Goal: Information Seeking & Learning: Find contact information

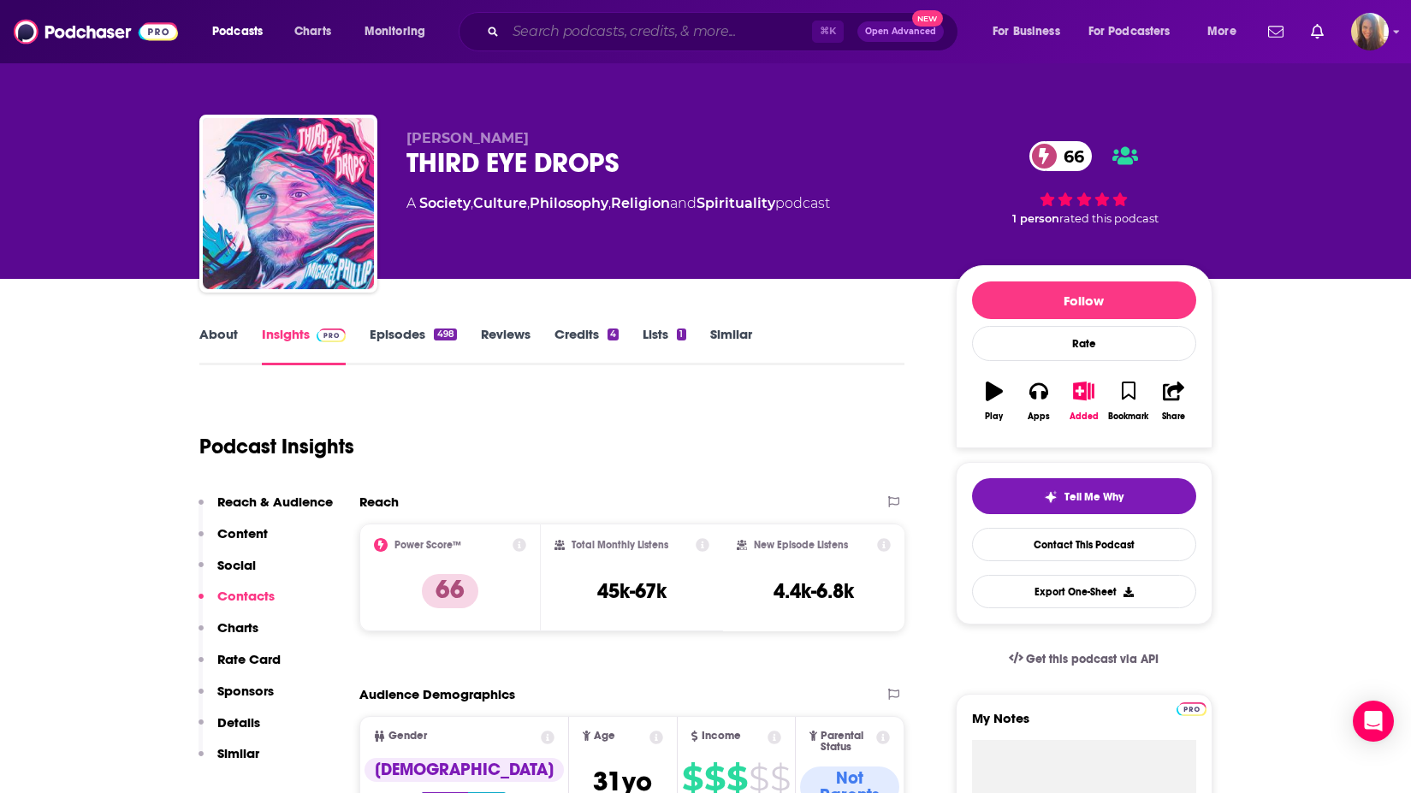
click at [579, 33] on input "Search podcasts, credits, & more..." at bounding box center [659, 31] width 306 height 27
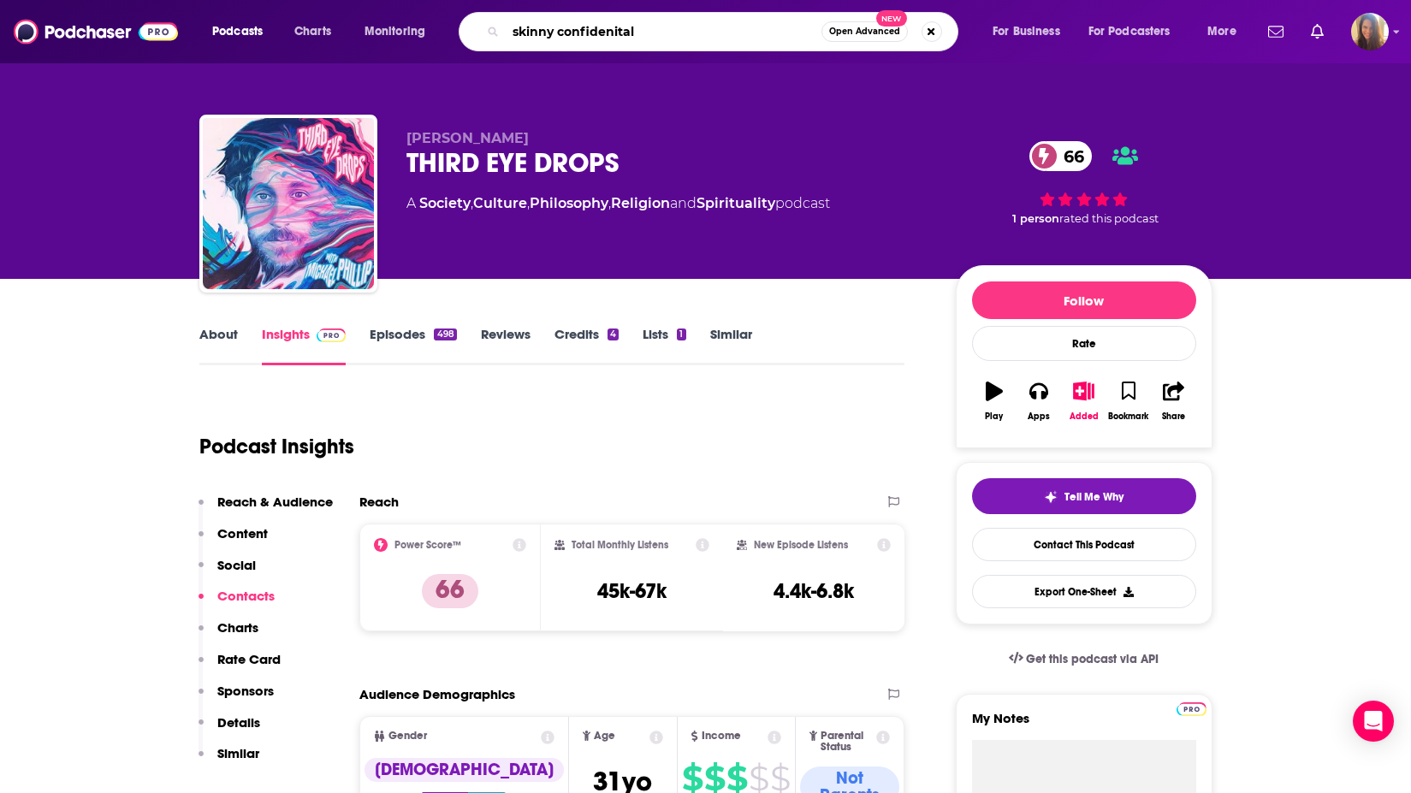
type input "skinny confidenital"
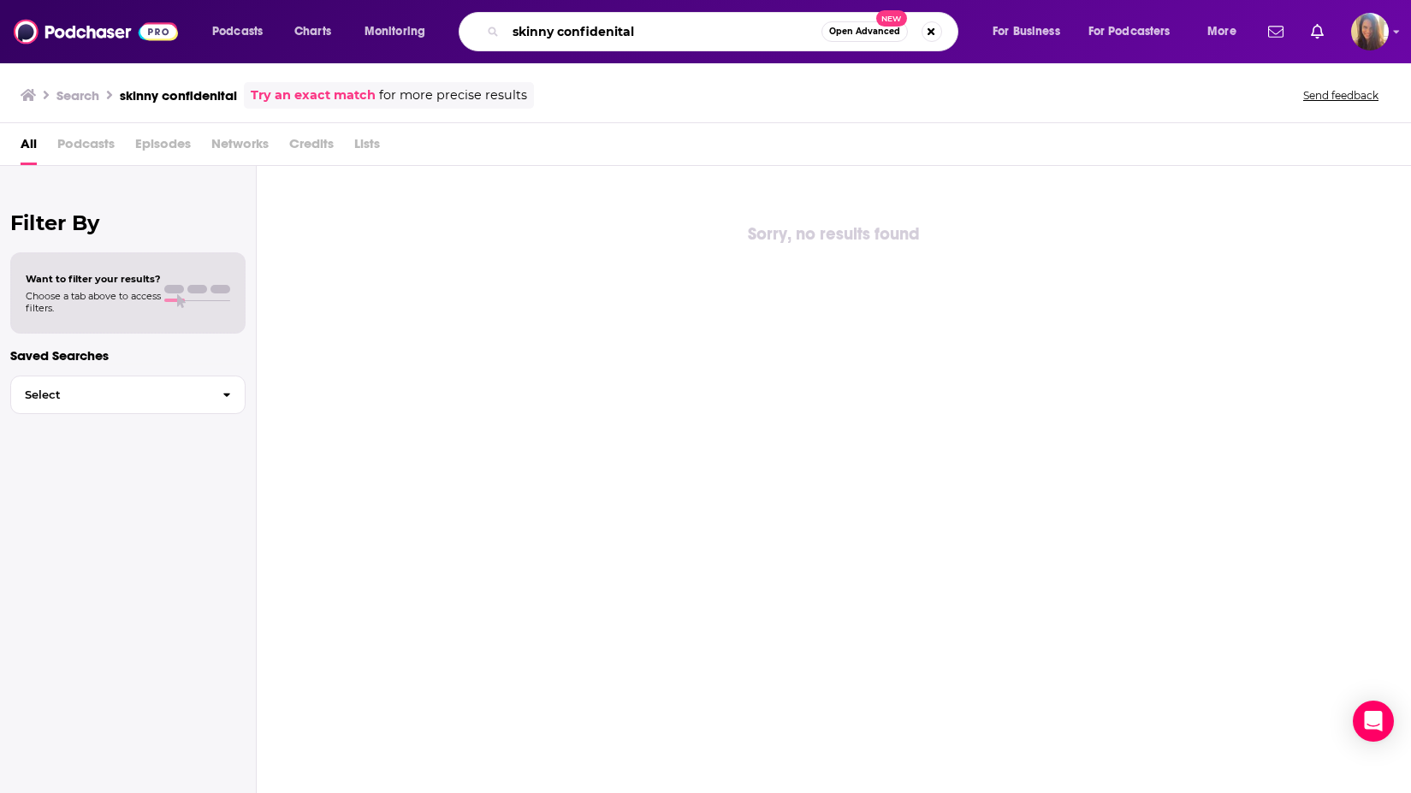
click at [513, 33] on input "skinny confidenital" at bounding box center [664, 31] width 316 height 27
click at [646, 30] on input "the skinny confidenital" at bounding box center [664, 31] width 316 height 27
click at [665, 30] on input "the skinny confidenital" at bounding box center [664, 31] width 316 height 27
type input "the skinny confidential"
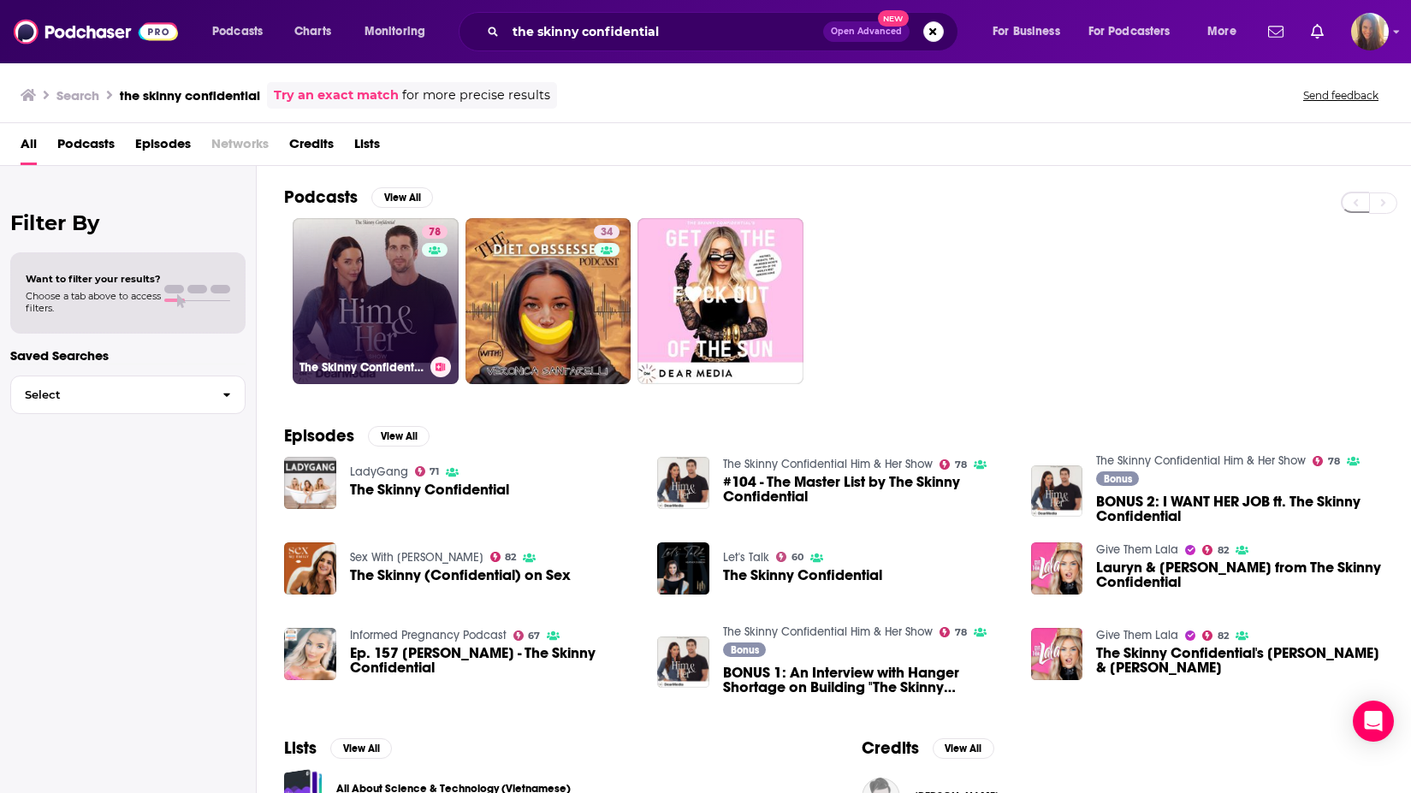
click at [345, 280] on link "78 The Skinny Confidential Him & Her Show" at bounding box center [376, 301] width 166 height 166
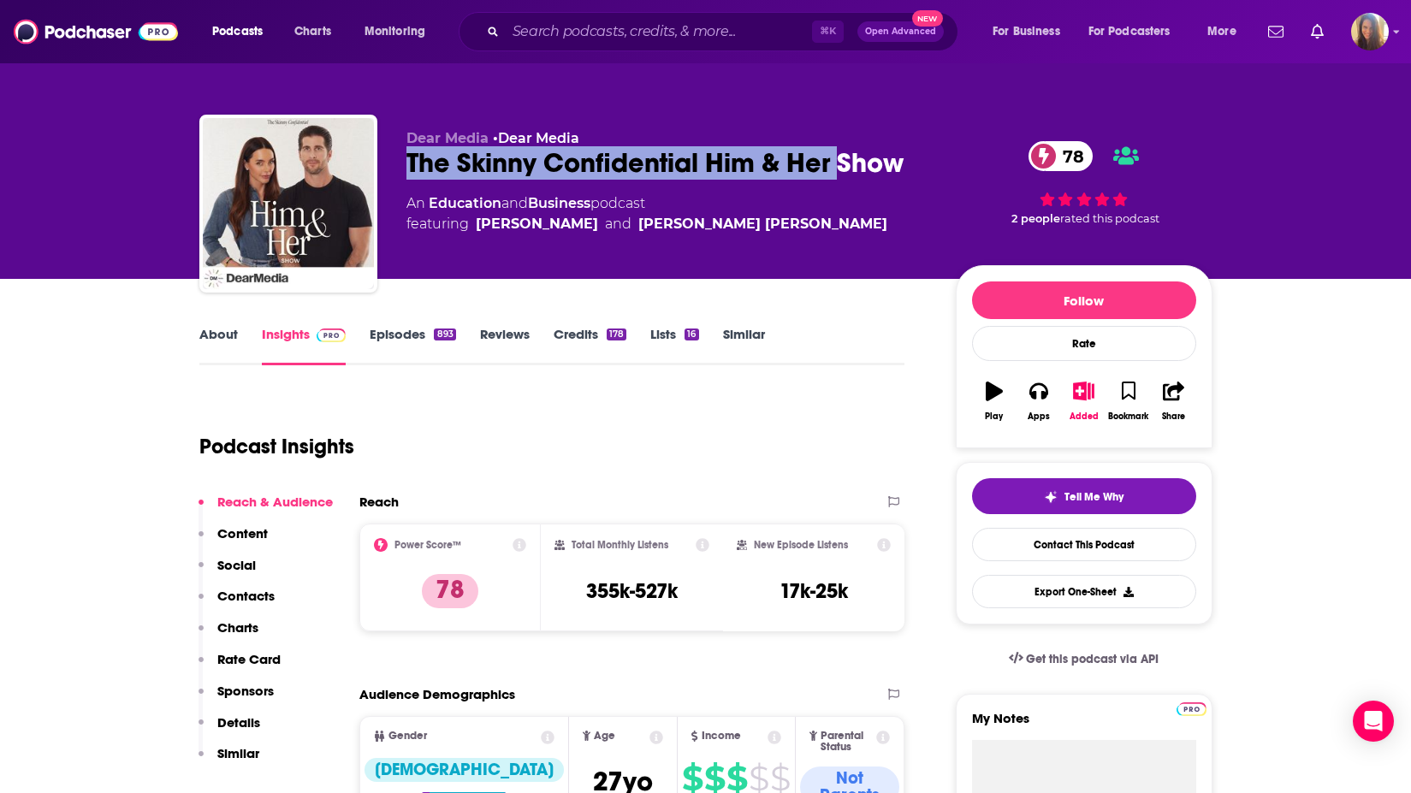
drag, startPoint x: 406, startPoint y: 156, endPoint x: 835, endPoint y: 158, distance: 428.6
click at [835, 158] on div "The Skinny Confidential Him & Her Show 78" at bounding box center [667, 162] width 522 height 33
drag, startPoint x: 410, startPoint y: 162, endPoint x: 867, endPoint y: 185, distance: 457.4
click at [867, 185] on div "Dear Media • Dear Media The Skinny Confidential Him & Her Show 78 An Education …" at bounding box center [667, 198] width 522 height 137
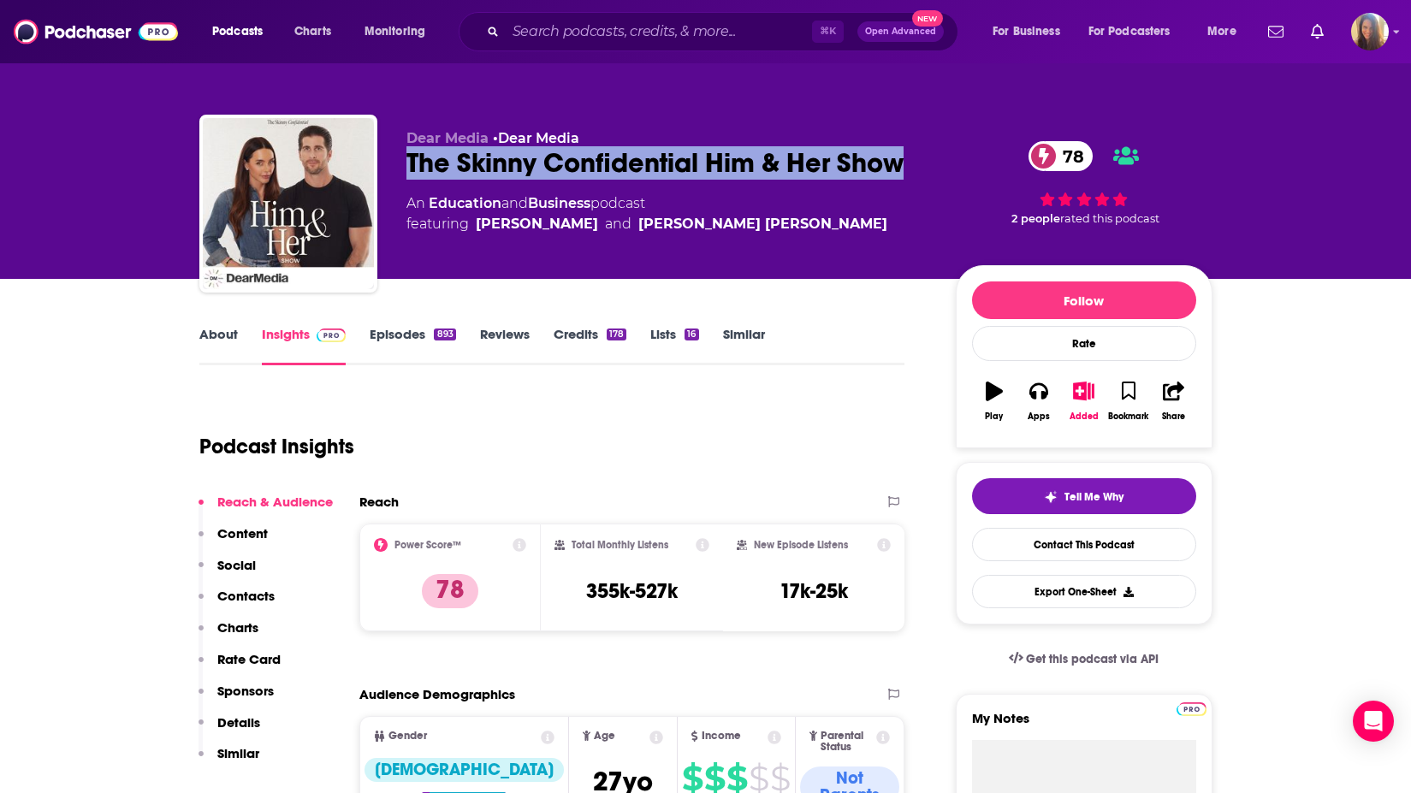
copy h2 "The Skinny Confidential Him & Her Show"
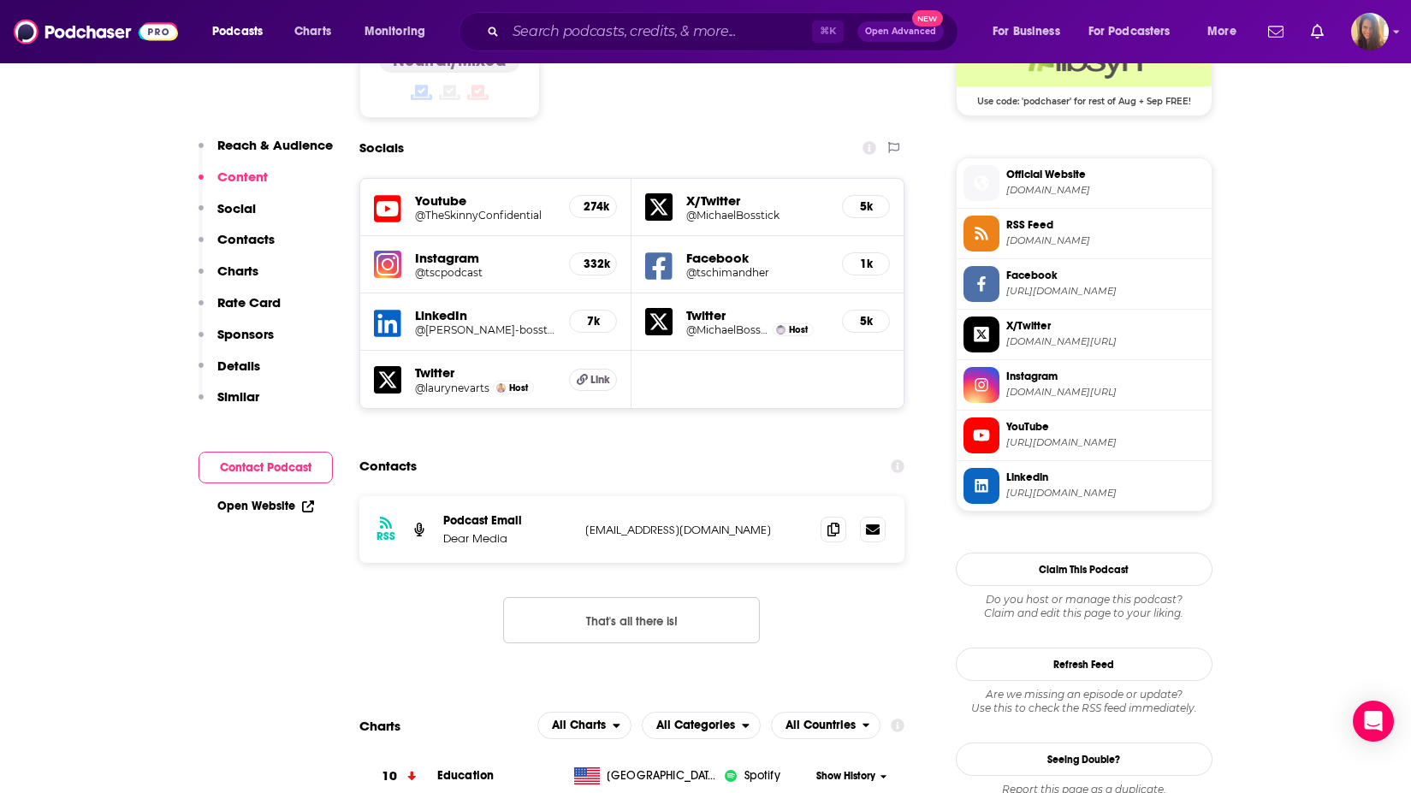
scroll to position [1595, 0]
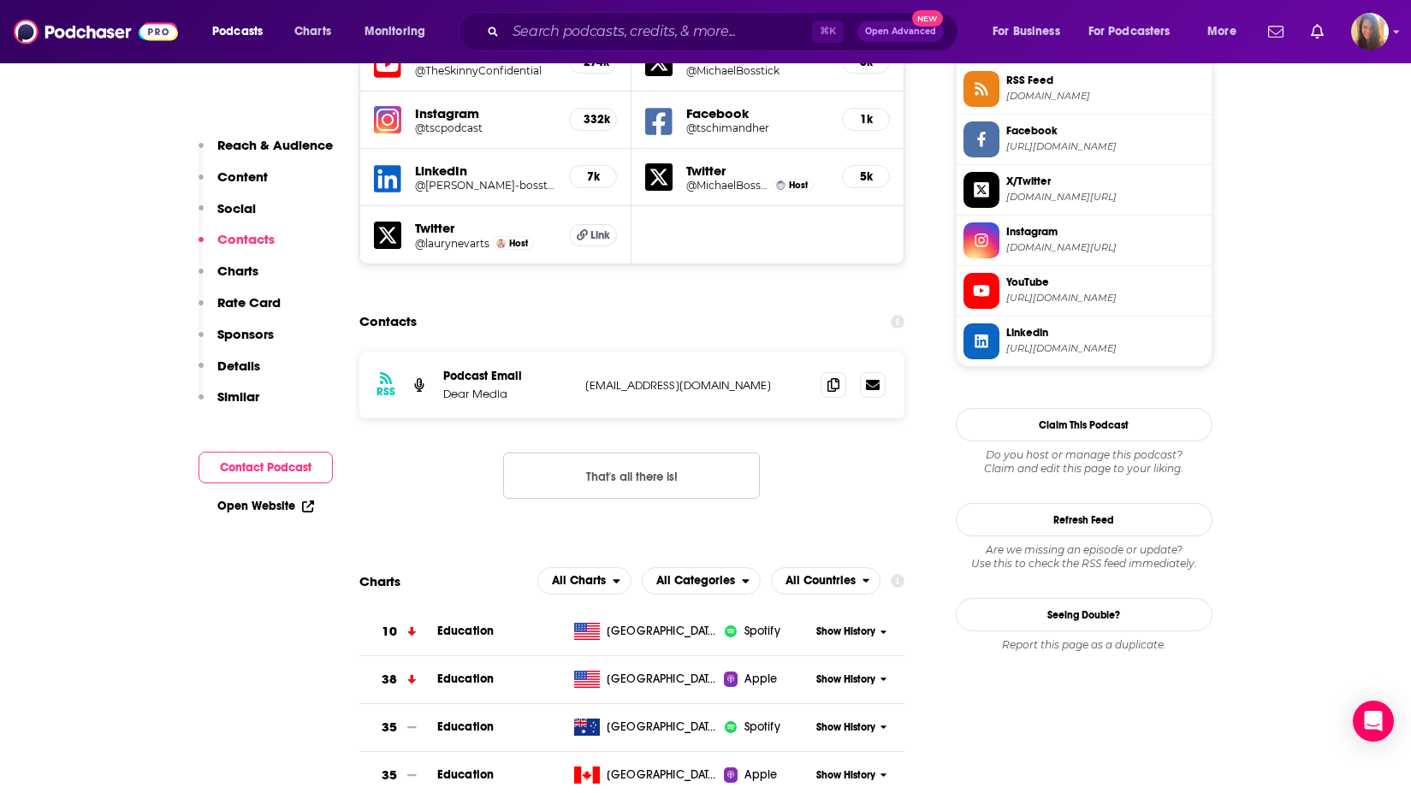
drag, startPoint x: 579, startPoint y: 271, endPoint x: 772, endPoint y: 270, distance: 193.3
click at [772, 352] on div "RSS Podcast Email Dear Media mgmt@theskinnyconfidential.com mgmt@theskinnyconfi…" at bounding box center [632, 385] width 546 height 67
copy p "mgmt@theskinnyconfidential.com"
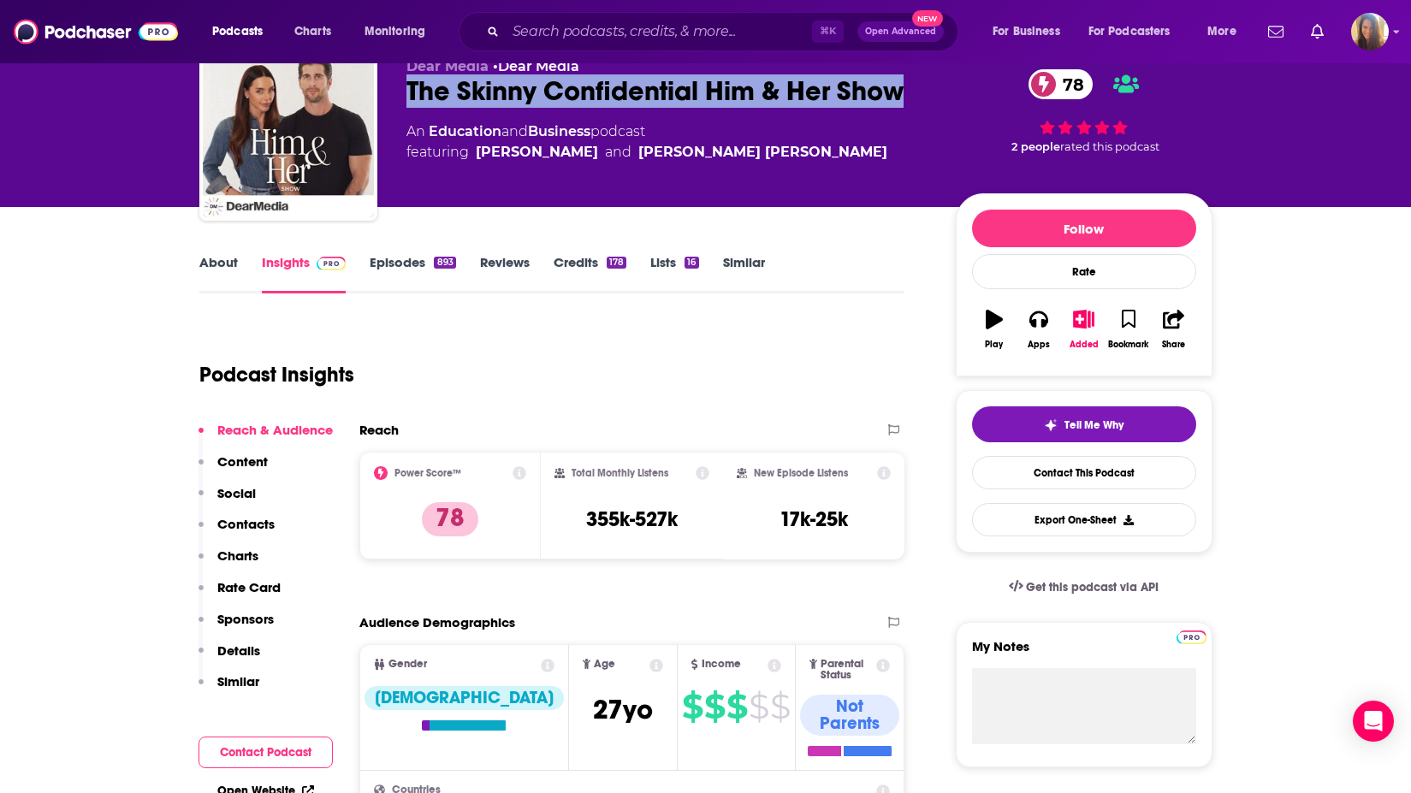
scroll to position [0, 0]
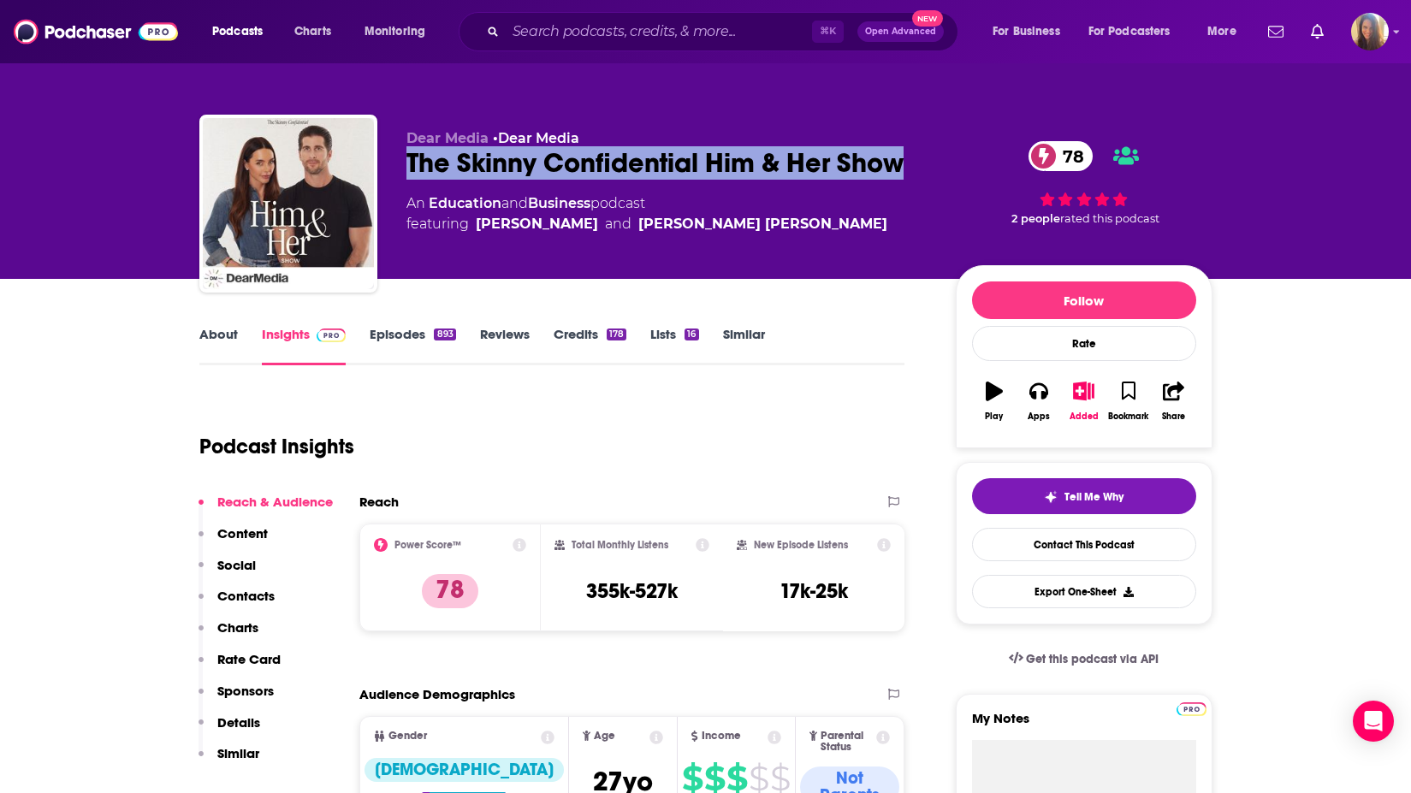
click at [394, 335] on link "Episodes 893" at bounding box center [413, 345] width 86 height 39
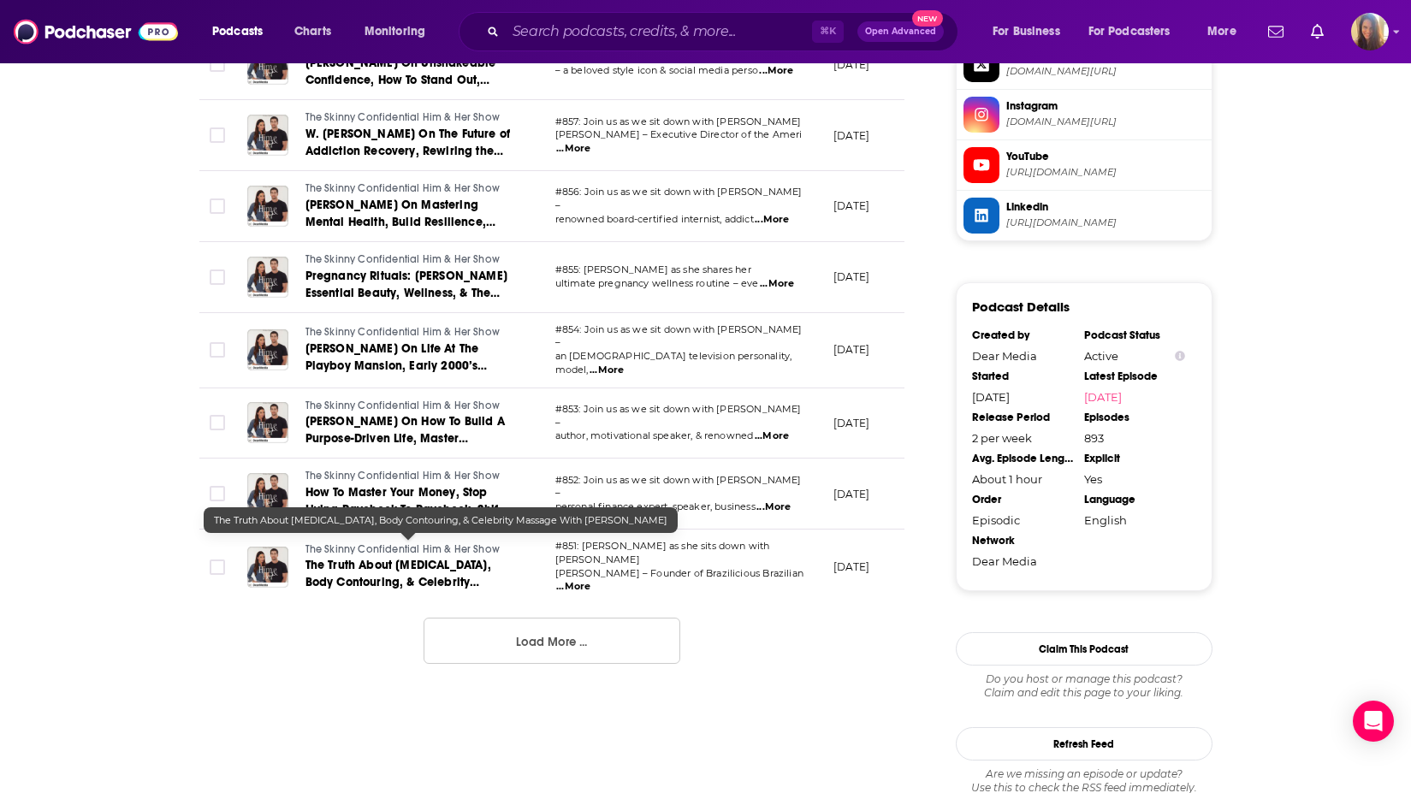
scroll to position [1722, 0]
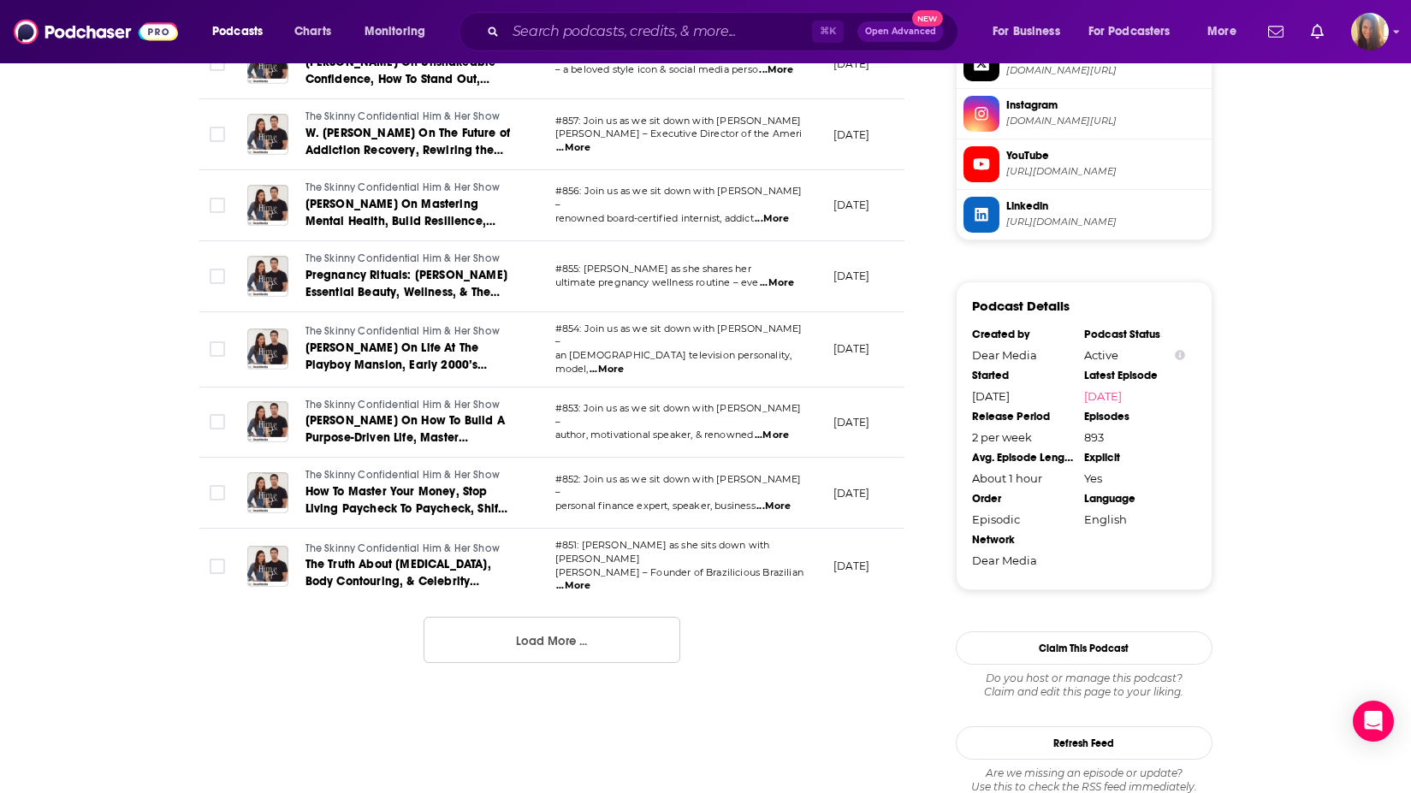
click at [503, 617] on button "Load More ..." at bounding box center [551, 640] width 257 height 46
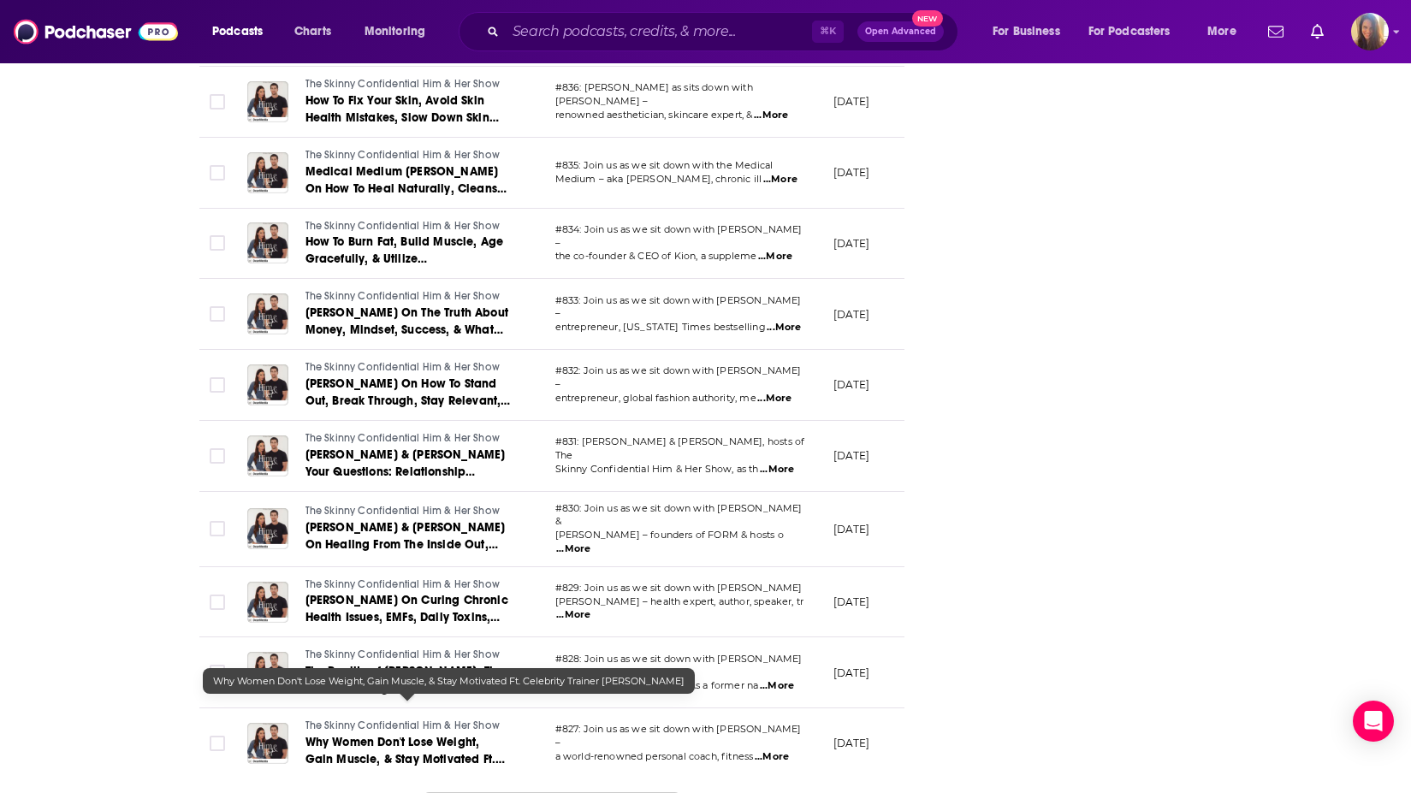
scroll to position [3368, 0]
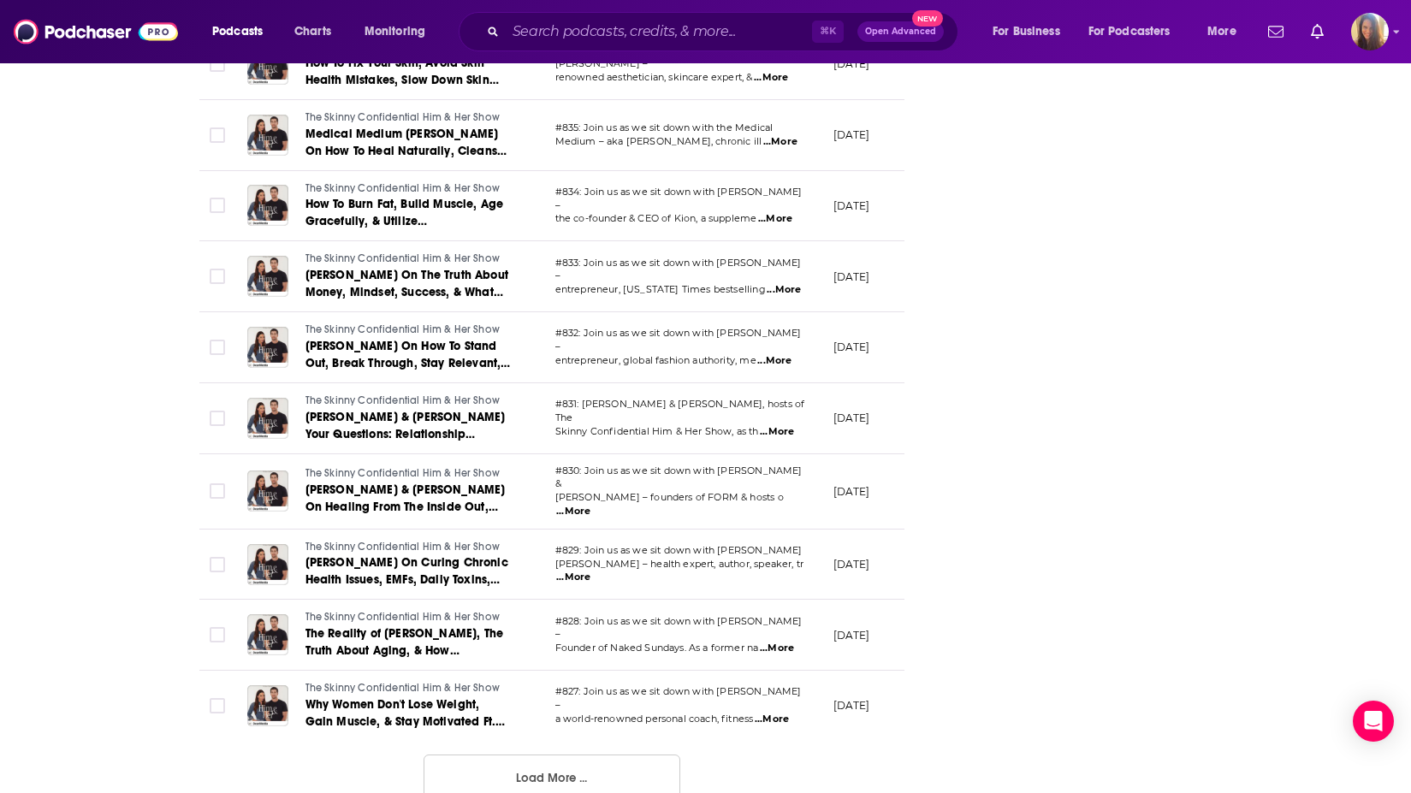
click at [596, 755] on button "Load More ..." at bounding box center [551, 777] width 257 height 46
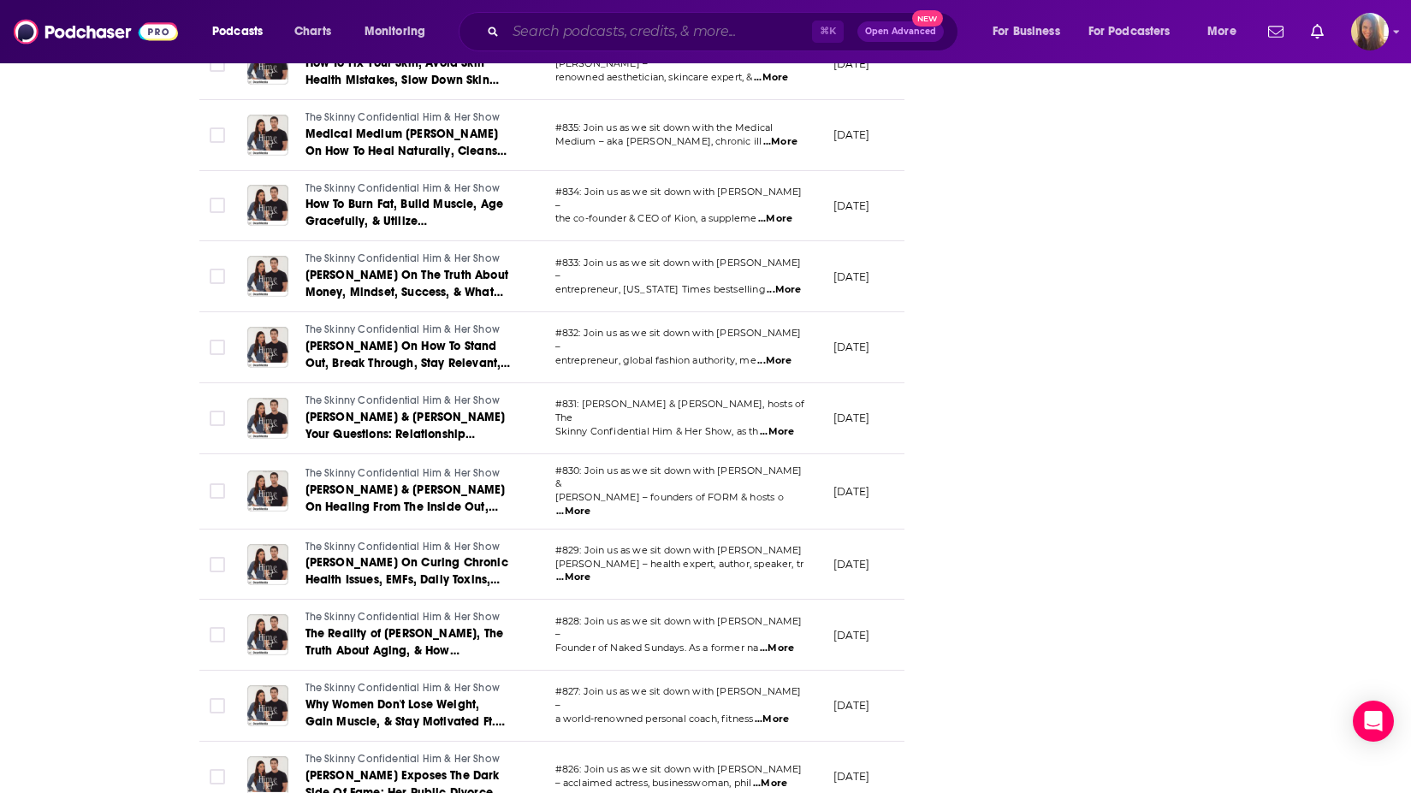
click at [557, 32] on input "Search podcasts, credits, & more..." at bounding box center [659, 31] width 306 height 27
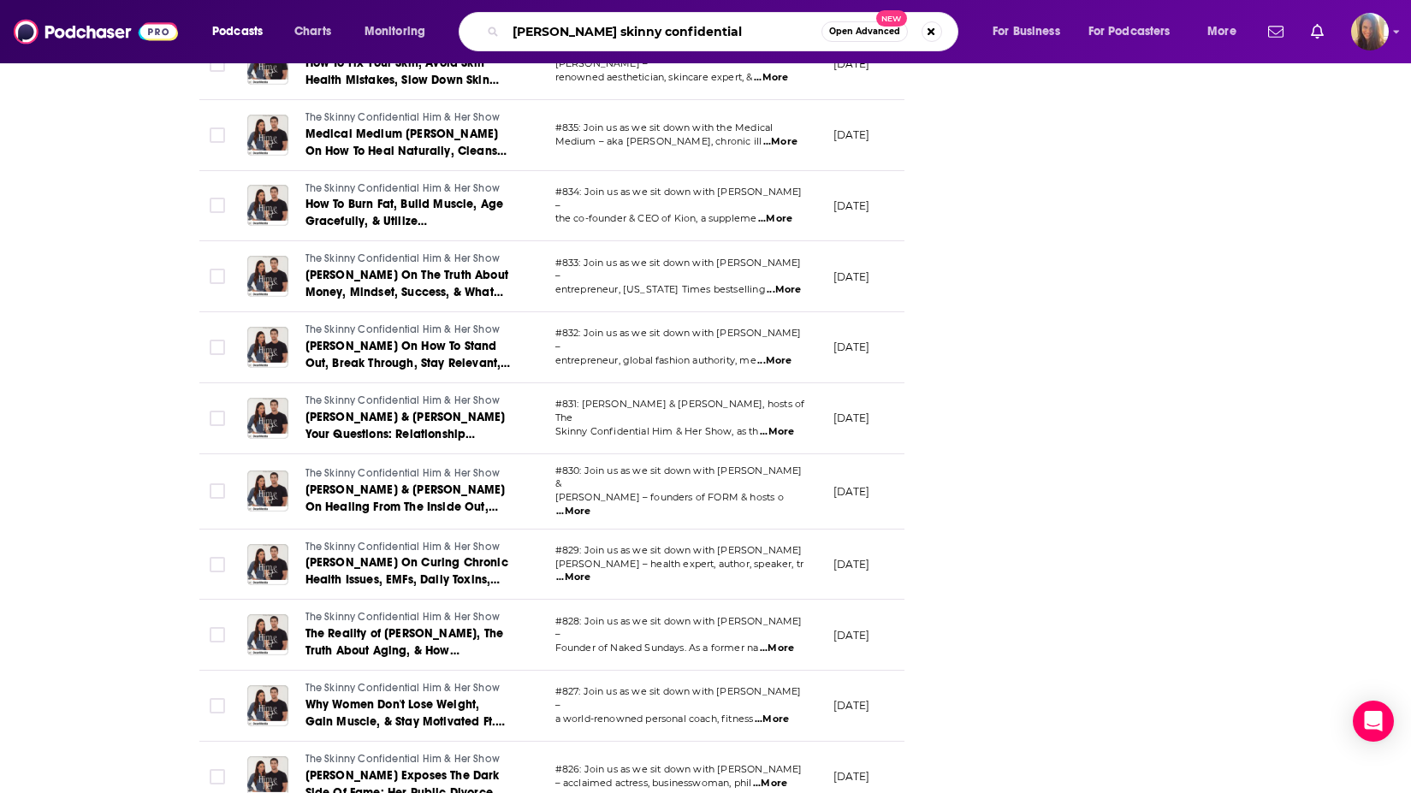
type input "gregg braden skinny confidential"
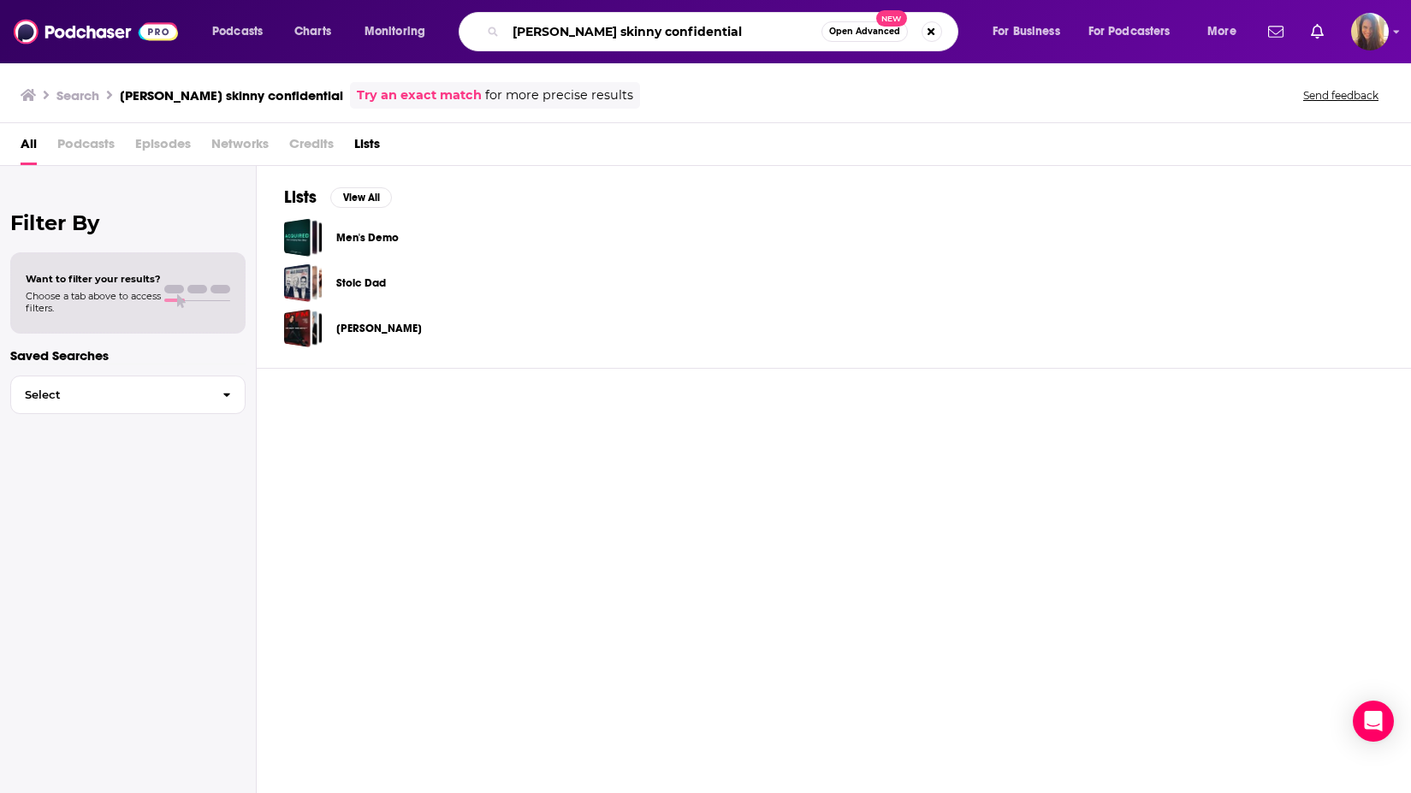
click at [604, 32] on input "gregg braden skinny confidential" at bounding box center [664, 31] width 316 height 27
type input "gregg braden the skinny confidential"
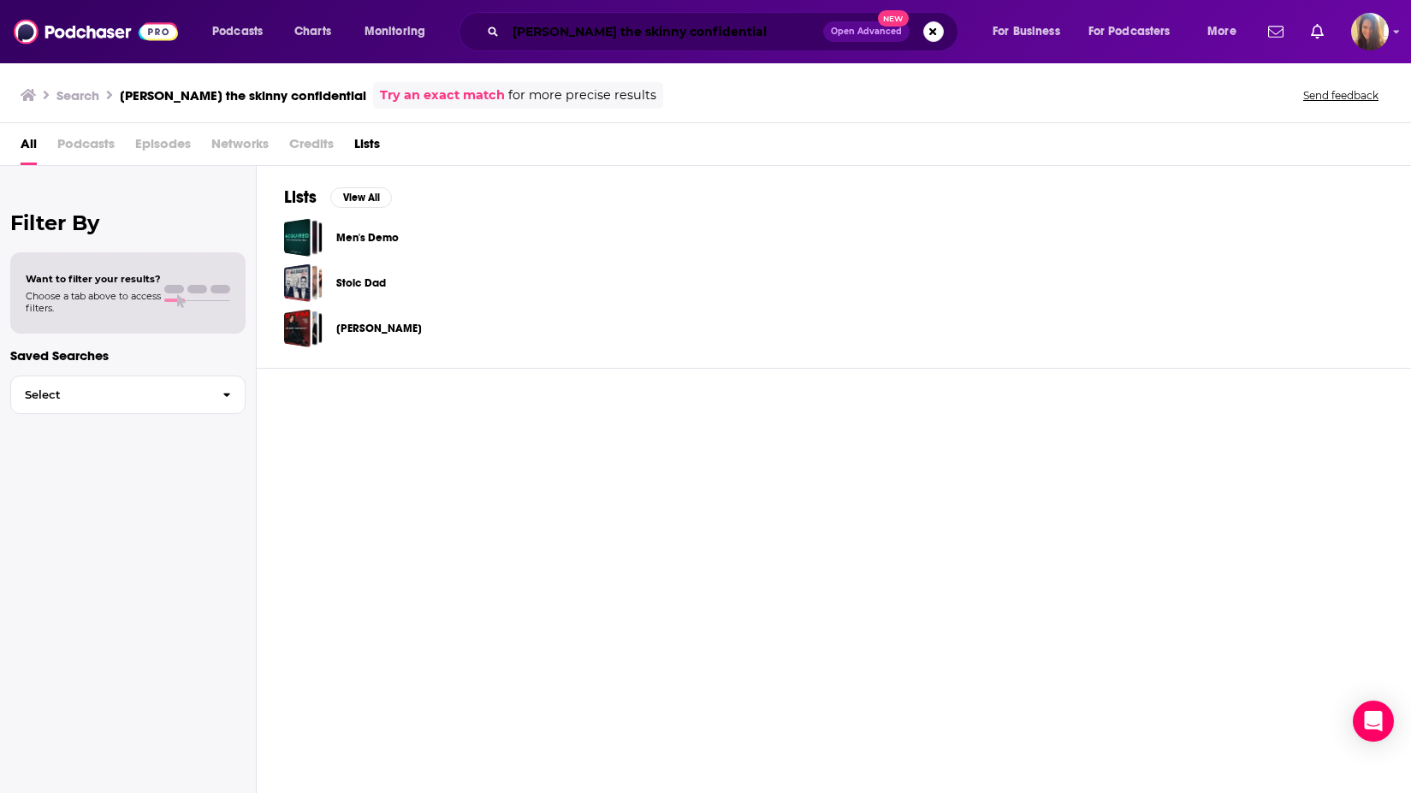
click at [656, 27] on input "gregg braden the skinny confidential" at bounding box center [664, 31] width 317 height 27
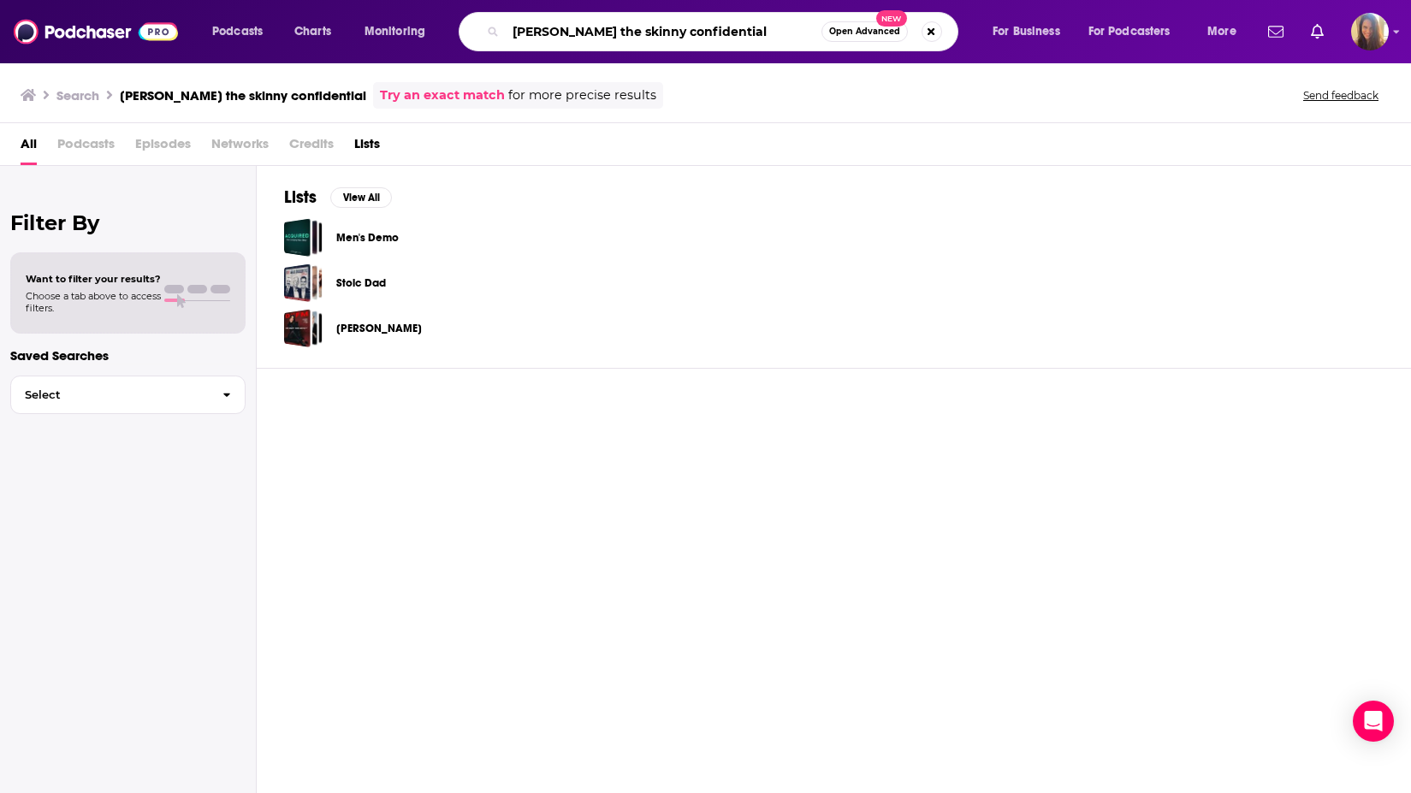
click at [656, 27] on input "gregg braden the skinny confidential" at bounding box center [664, 31] width 316 height 27
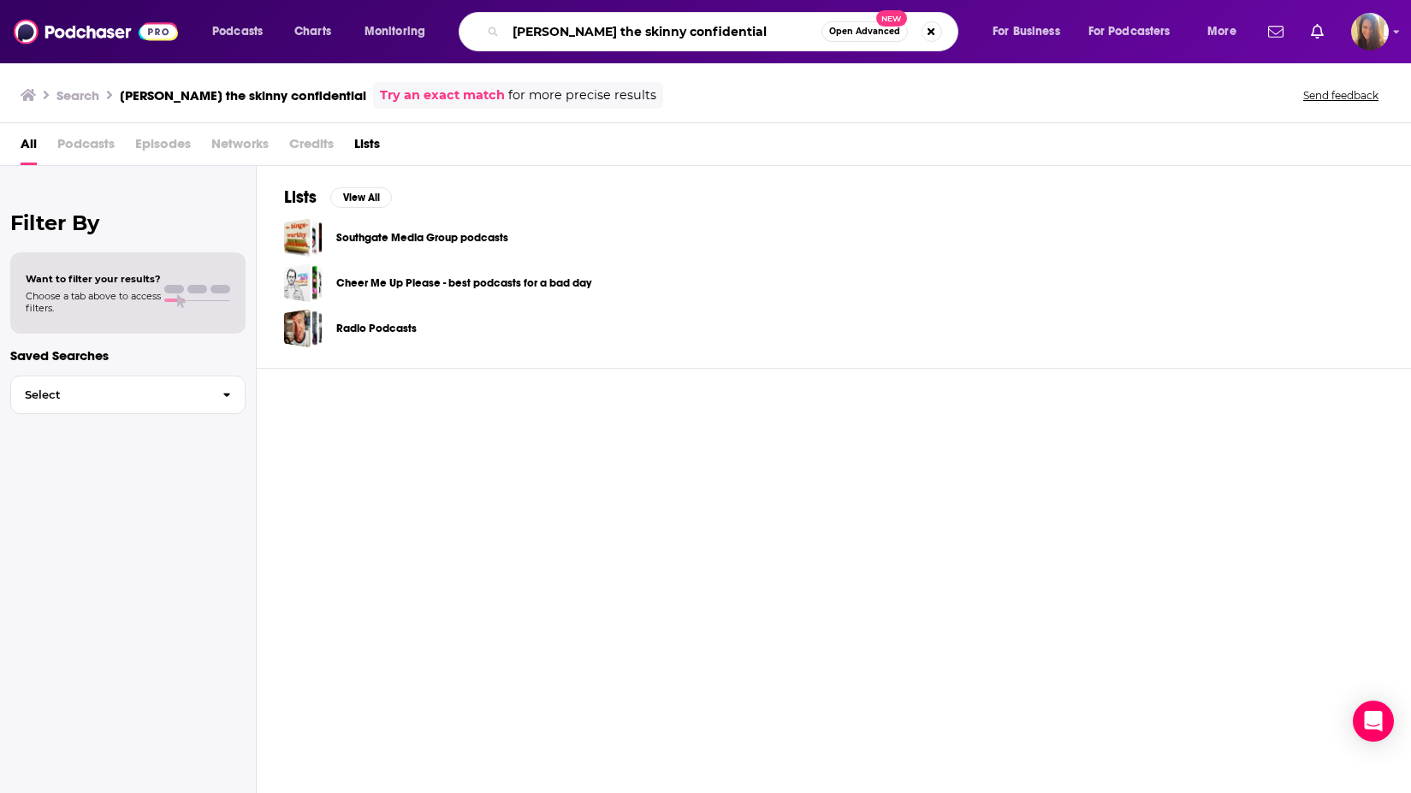
drag, startPoint x: 642, startPoint y: 30, endPoint x: 482, endPoint y: 24, distance: 160.1
click at [482, 24] on div "robert edward grant the skinny confidential Open Advanced New" at bounding box center [709, 31] width 500 height 39
type input "the skinny confidential"
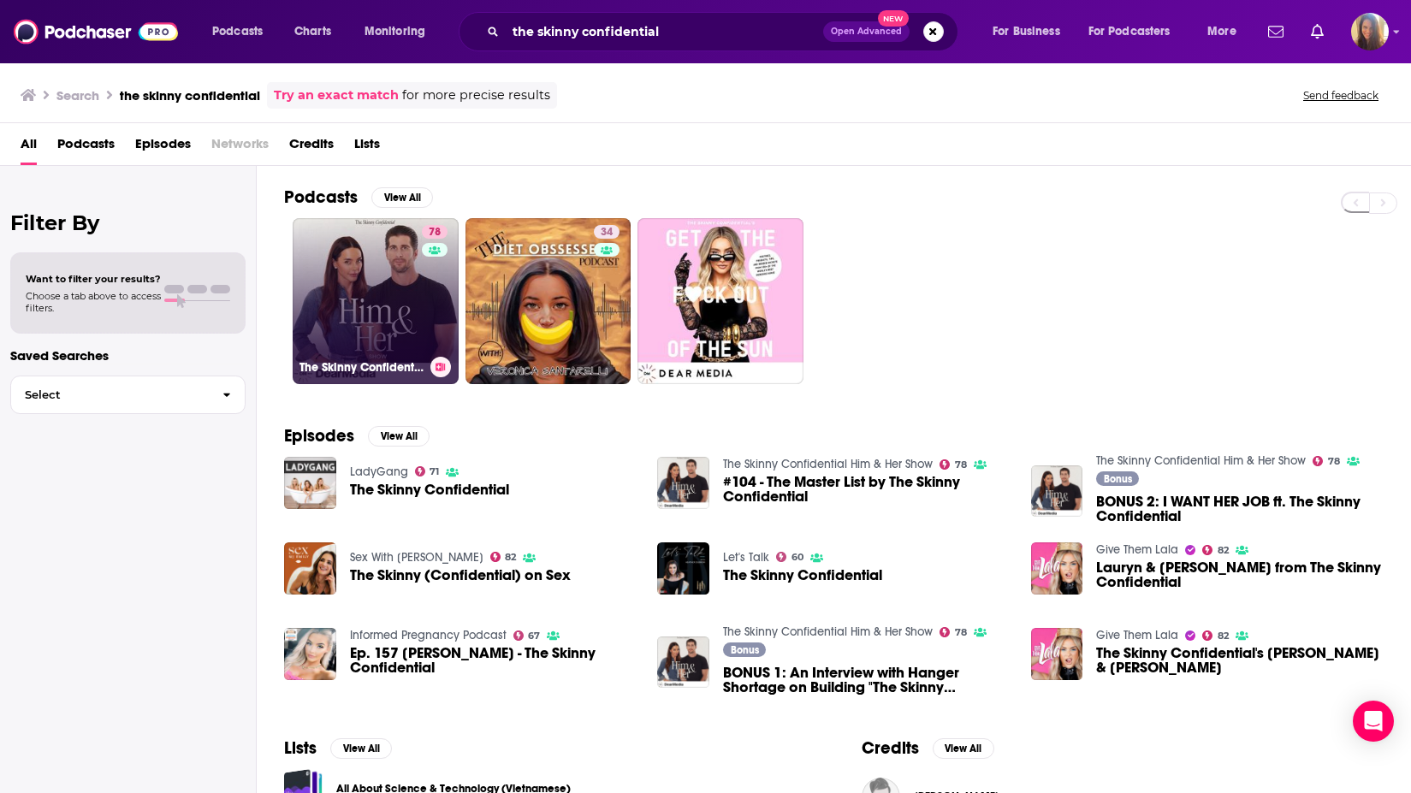
click at [359, 266] on link "78 The Skinny Confidential Him & Her Show" at bounding box center [376, 301] width 166 height 166
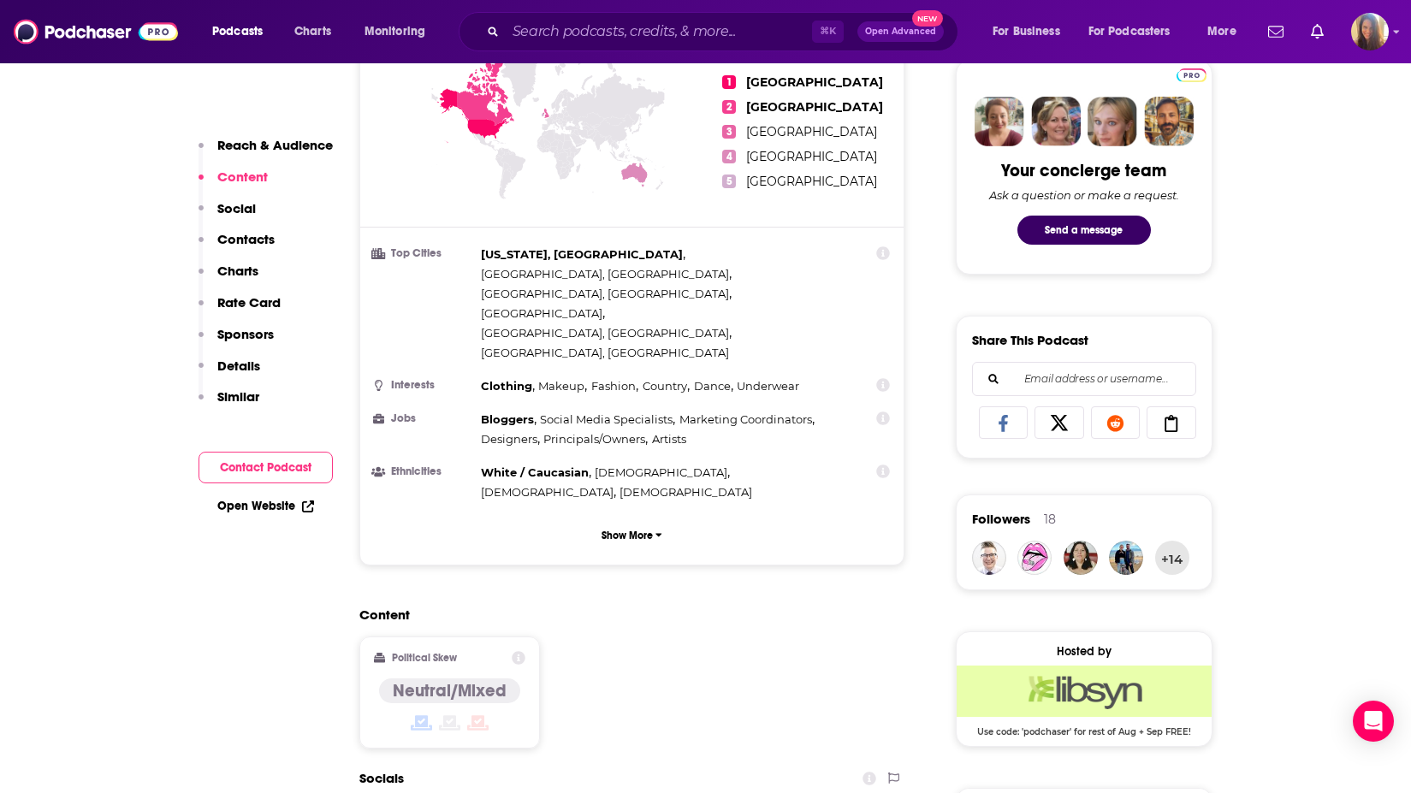
scroll to position [815, 0]
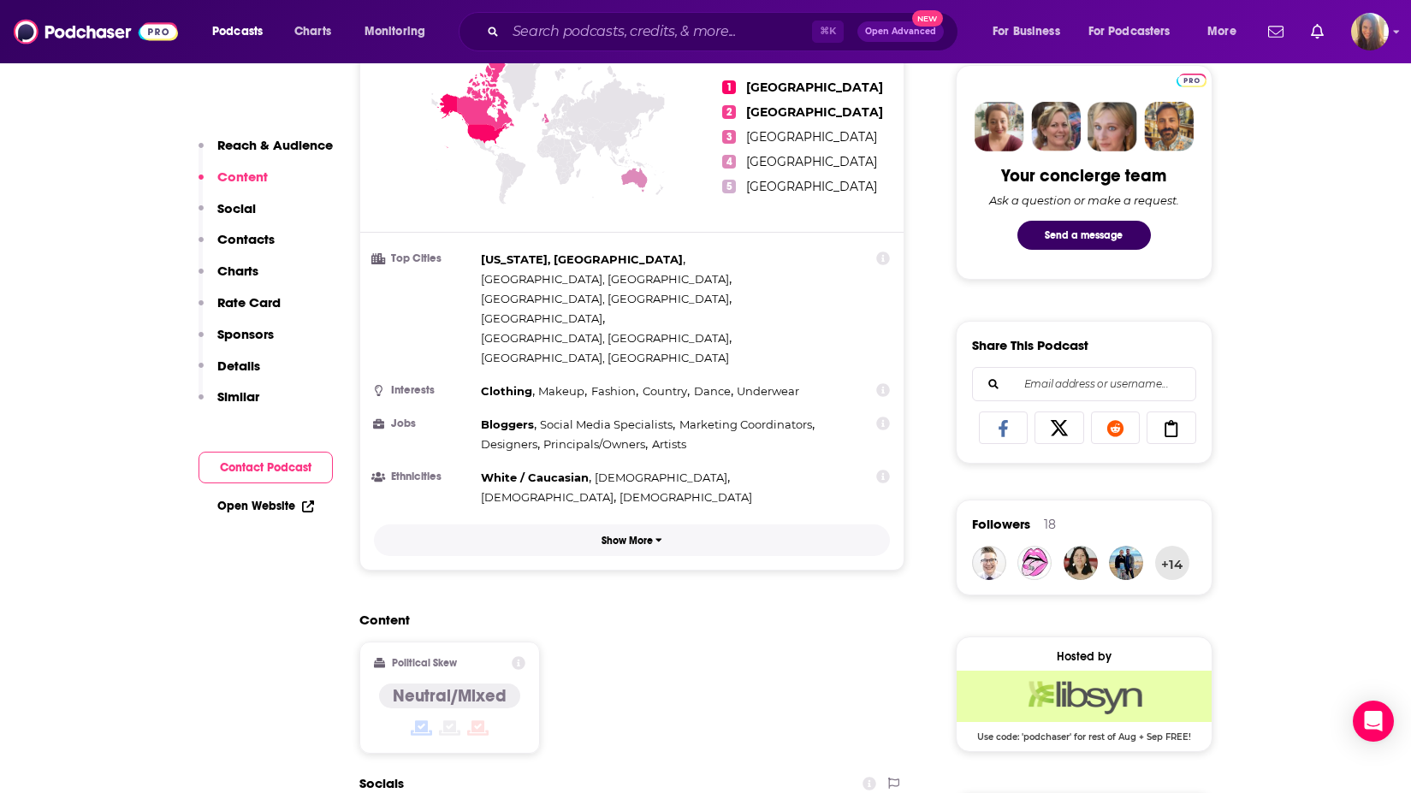
click at [657, 535] on icon "button" at bounding box center [658, 540] width 7 height 10
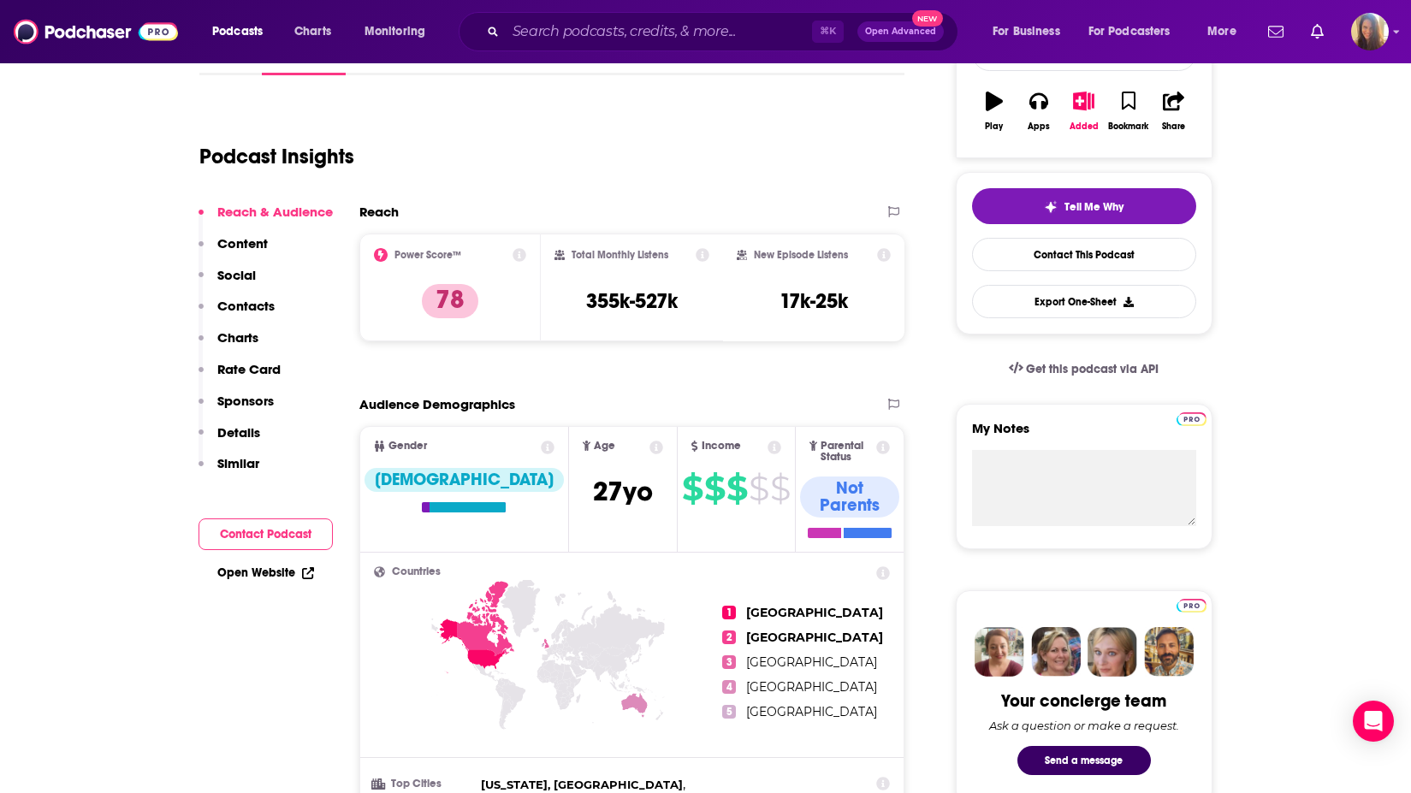
scroll to position [293, 0]
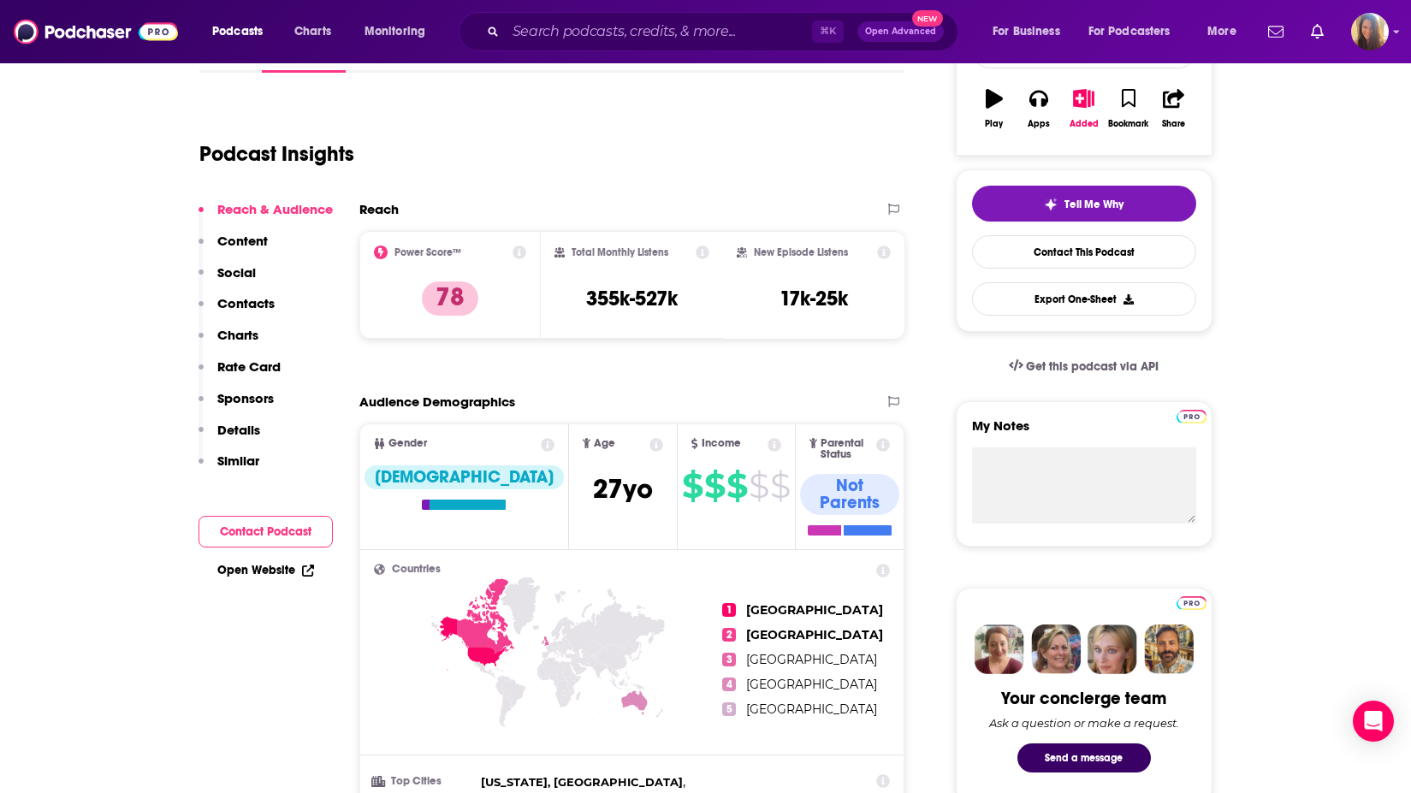
click at [232, 239] on p "Content" at bounding box center [242, 241] width 50 height 16
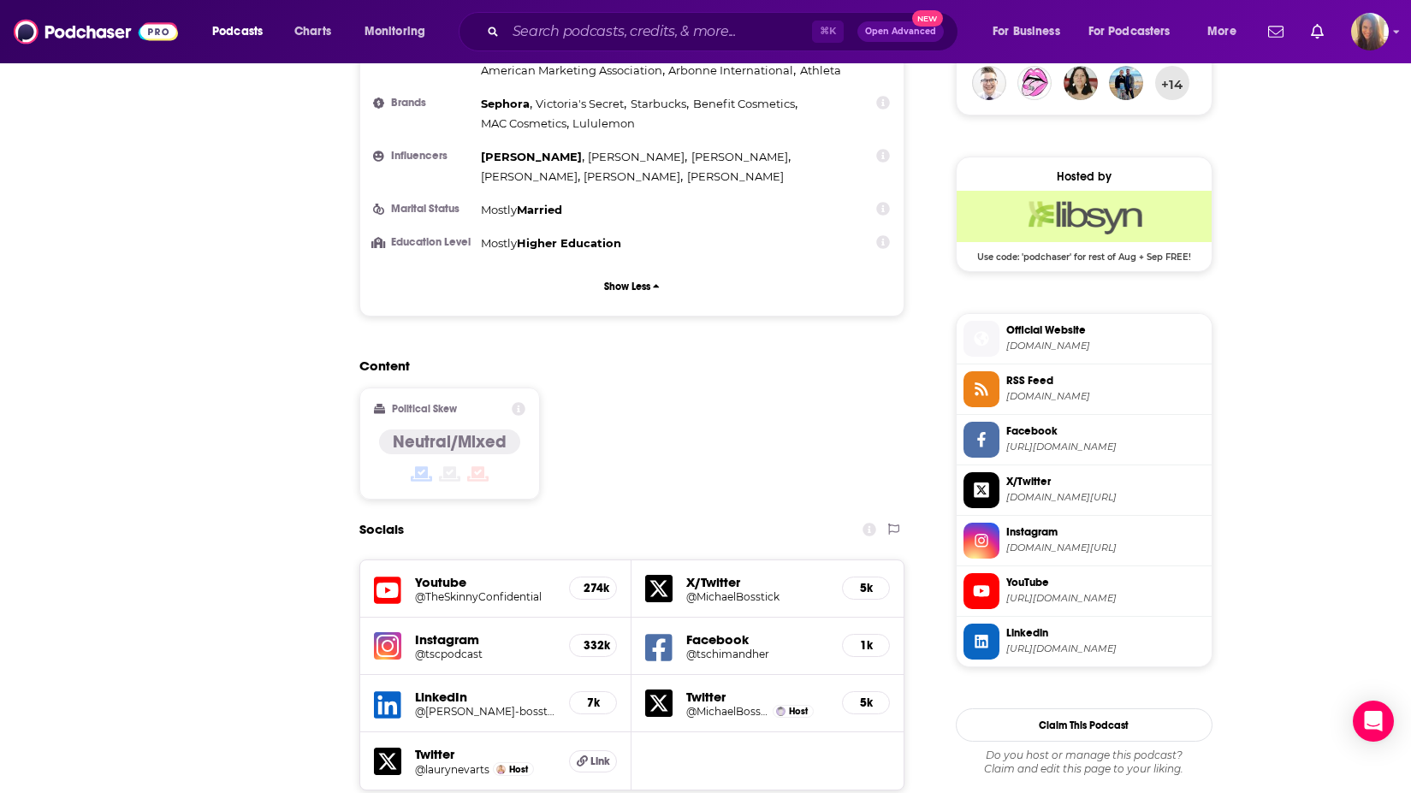
scroll to position [0, 0]
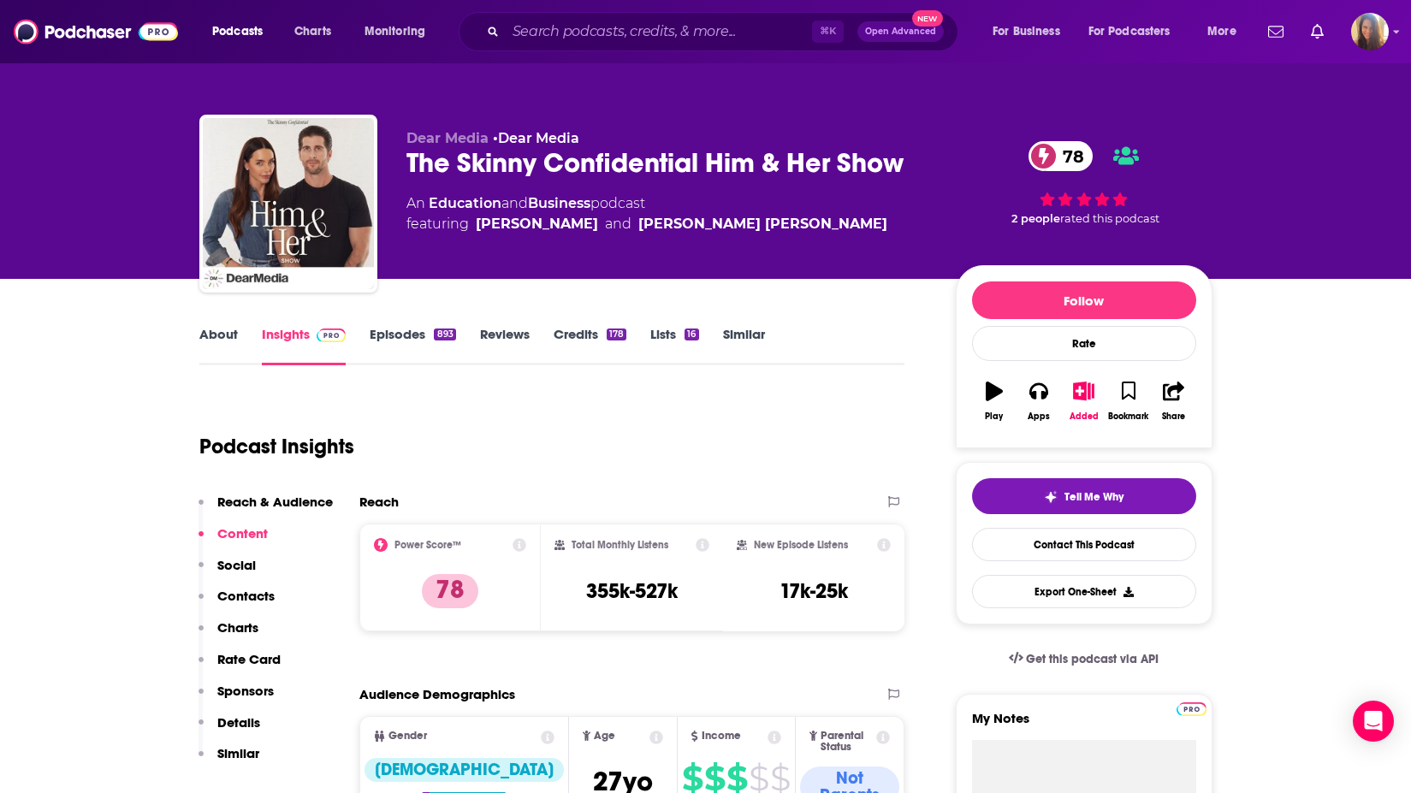
click at [394, 337] on link "Episodes 893" at bounding box center [413, 345] width 86 height 39
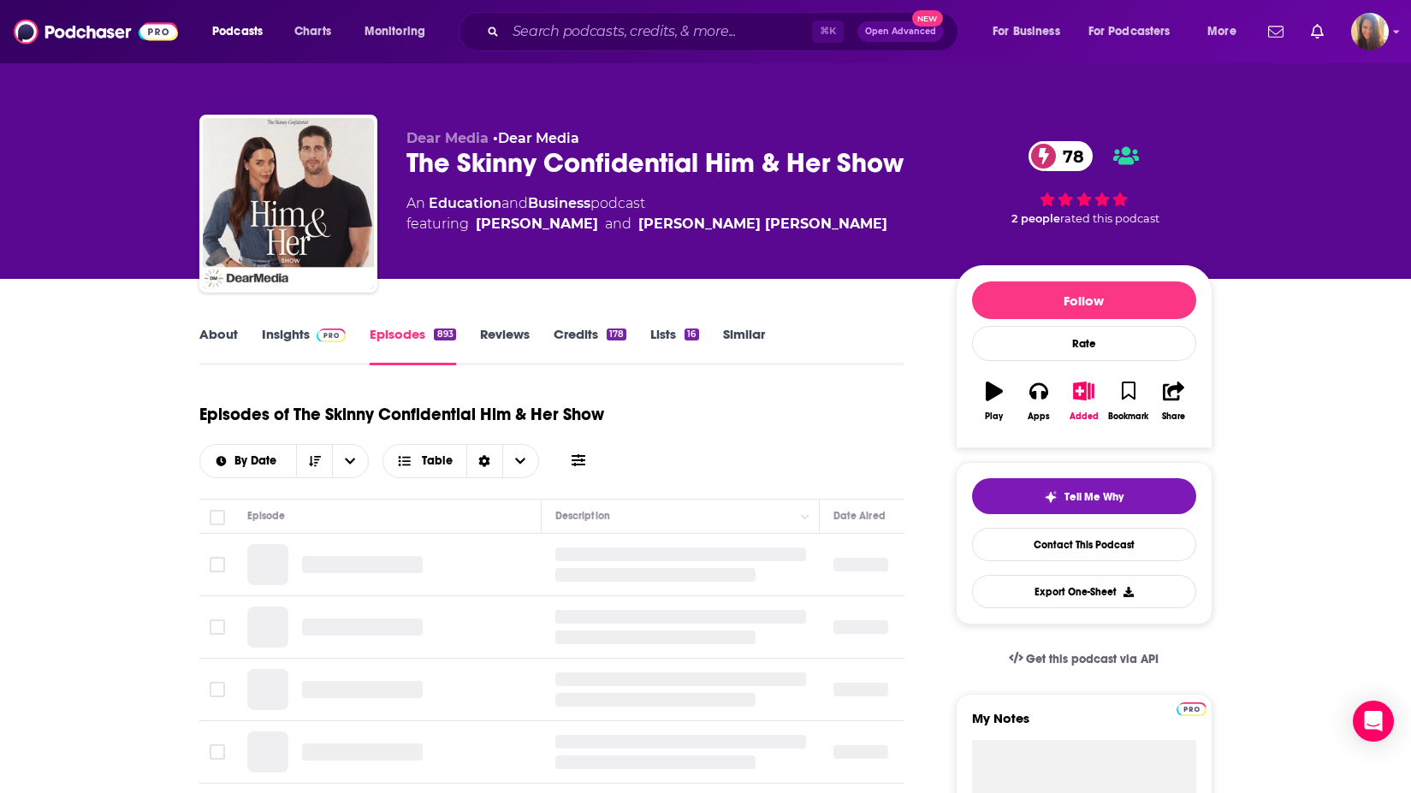
click at [394, 335] on link "Episodes 893" at bounding box center [413, 345] width 86 height 39
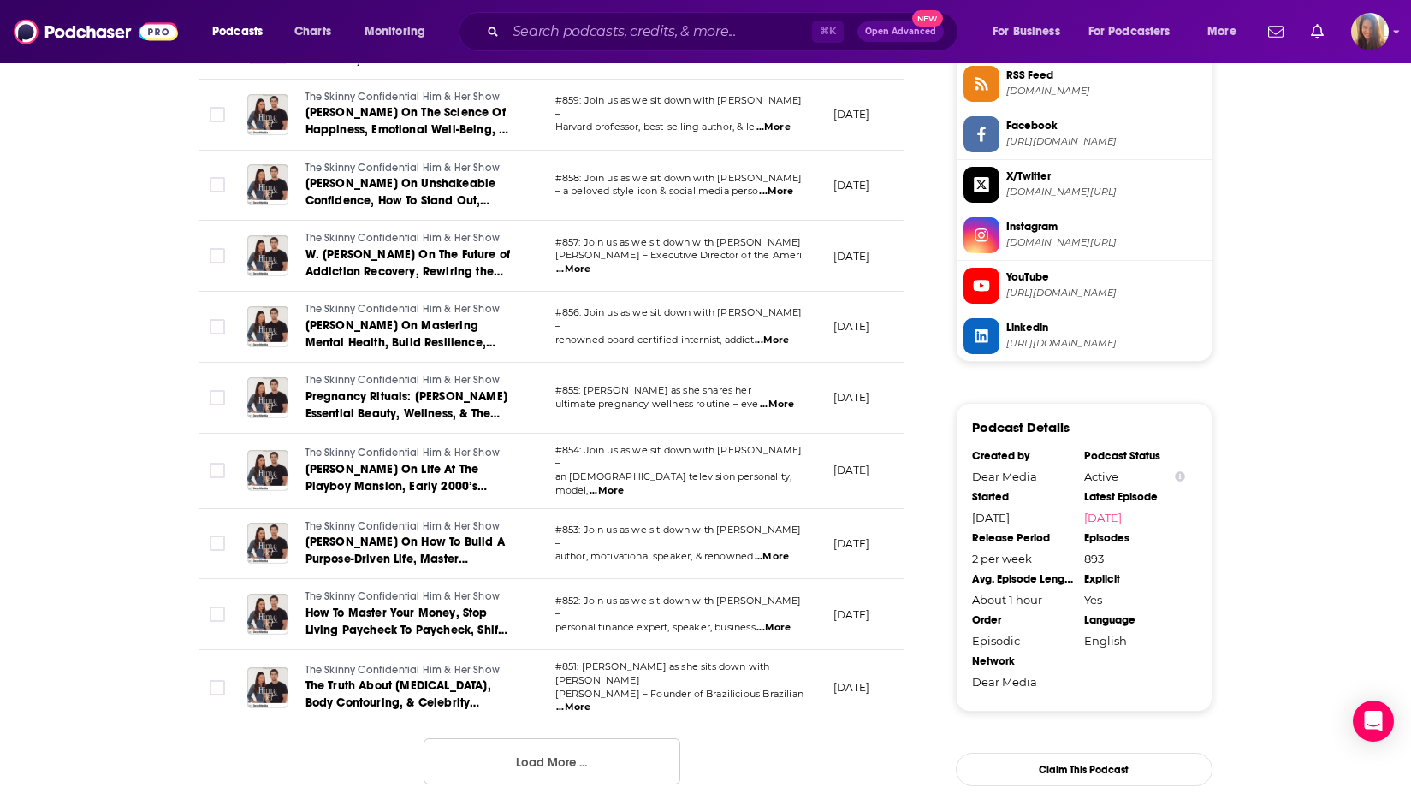
scroll to position [1823, 0]
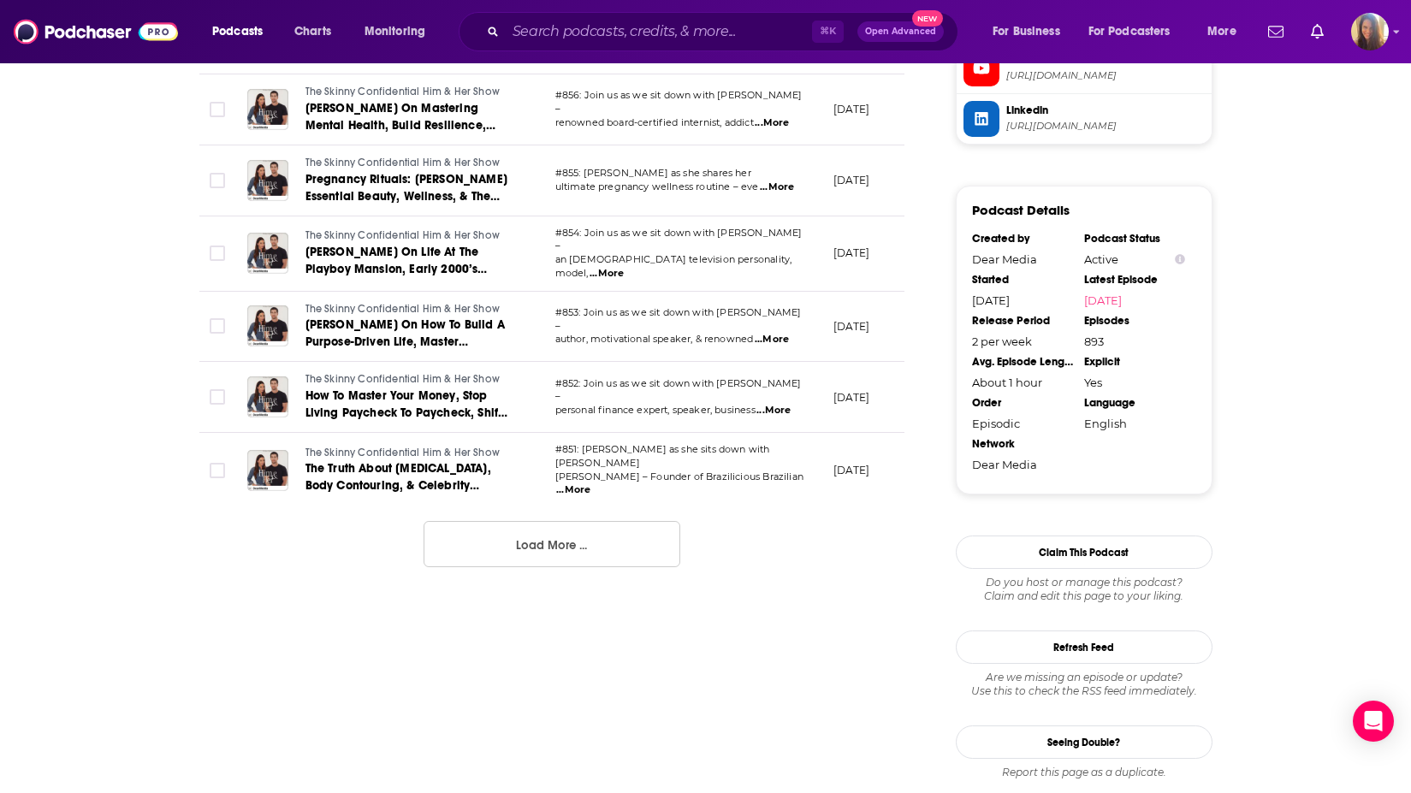
click at [538, 525] on button "Load More ..." at bounding box center [551, 544] width 257 height 46
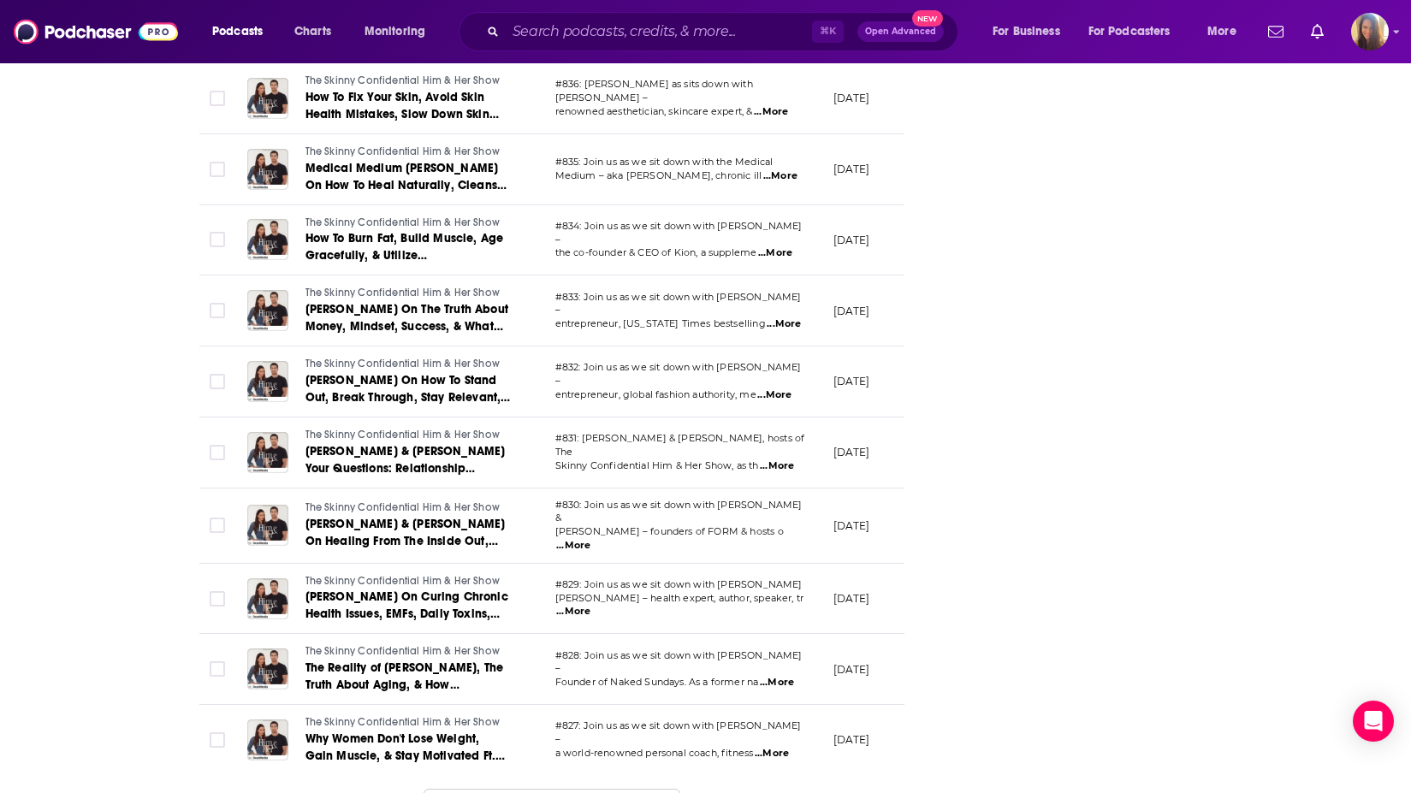
scroll to position [3368, 0]
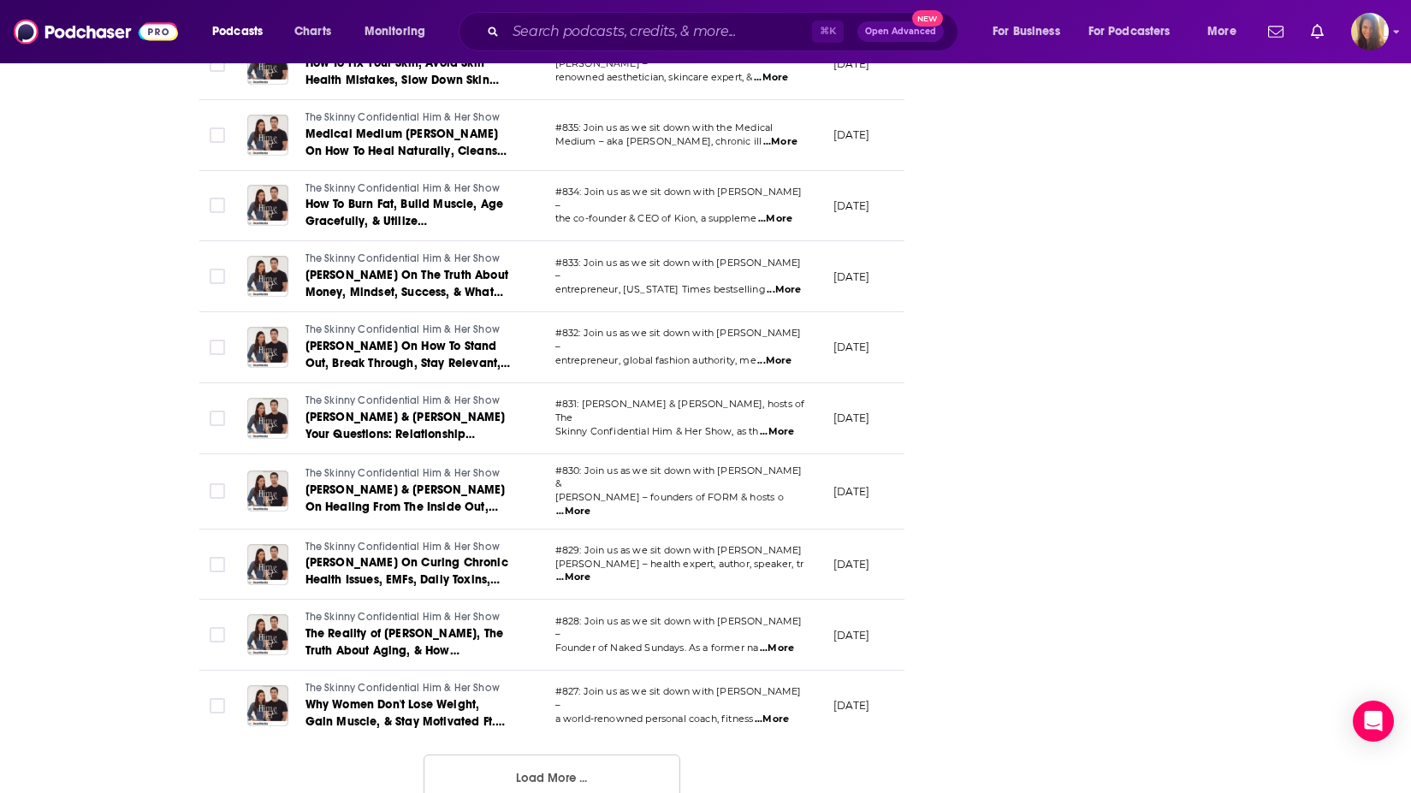
click at [517, 754] on button "Load More ..." at bounding box center [551, 777] width 257 height 46
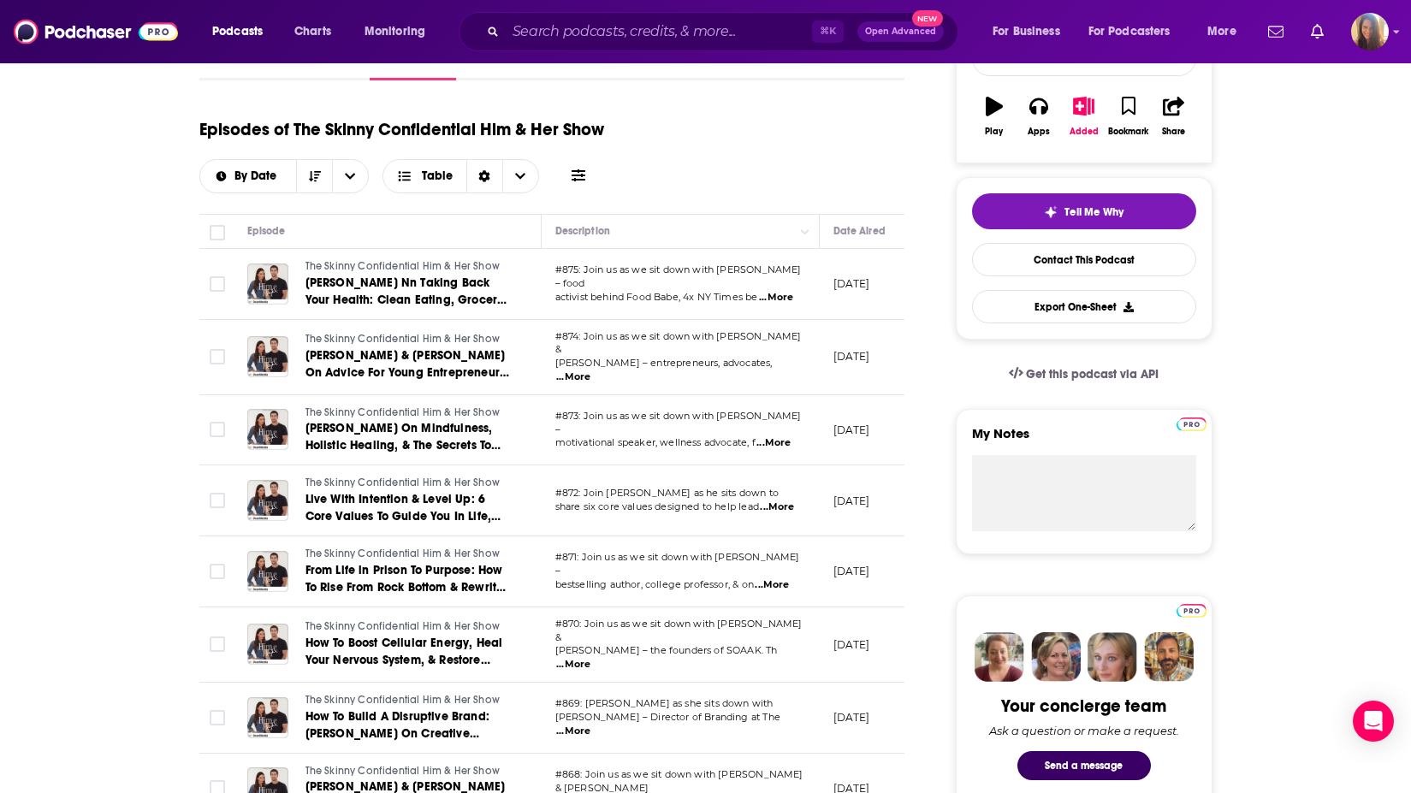
scroll to position [0, 0]
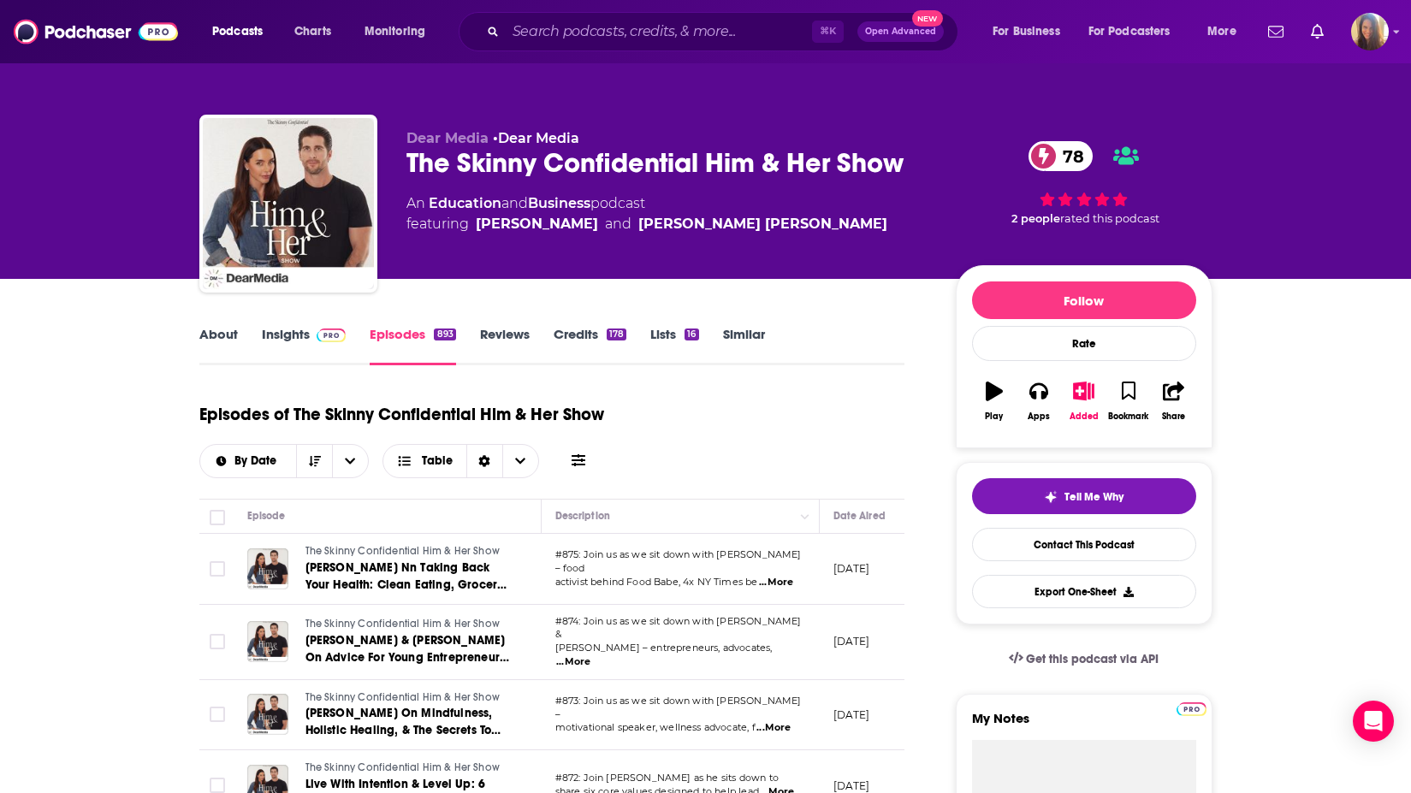
click at [206, 339] on link "About" at bounding box center [218, 345] width 38 height 39
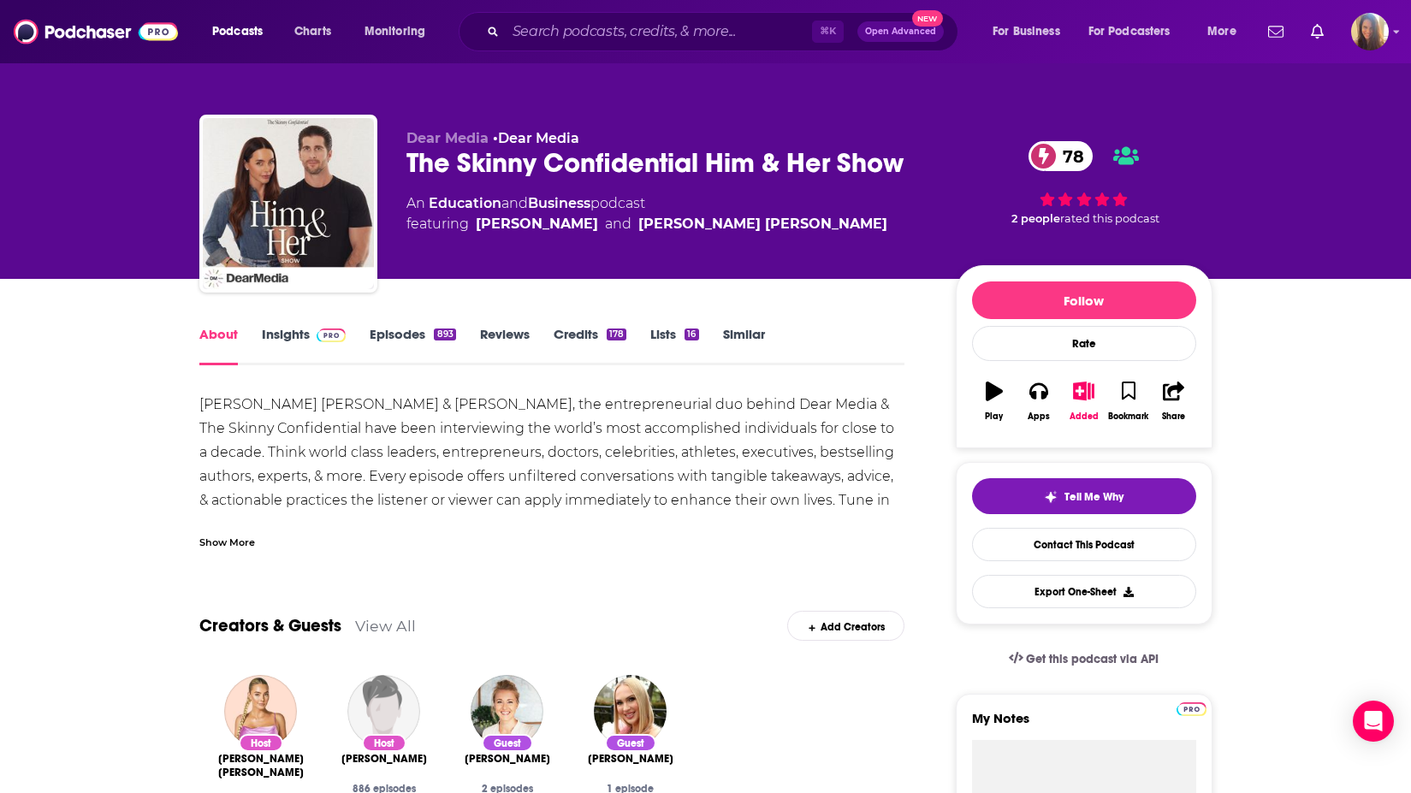
click at [228, 541] on div "Show More" at bounding box center [227, 541] width 56 height 16
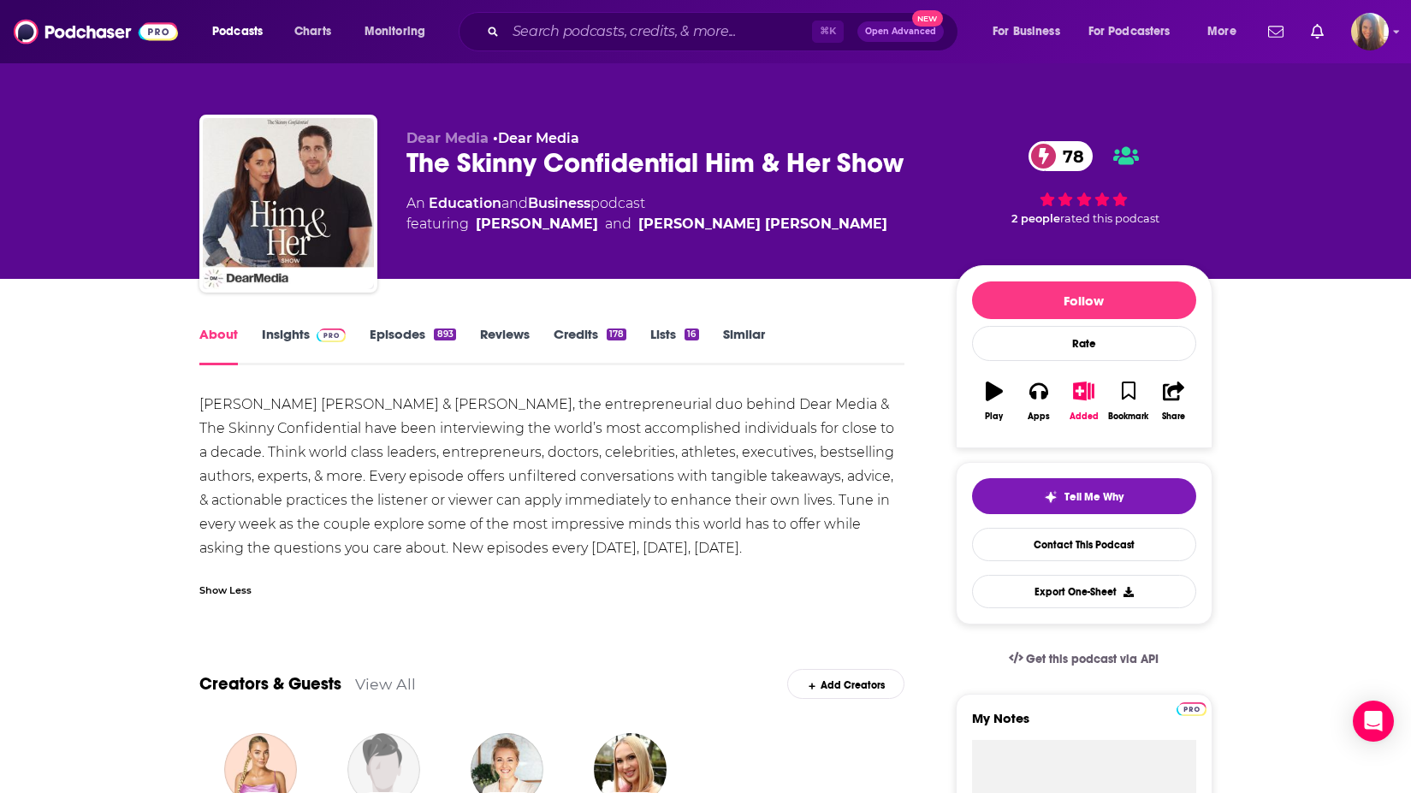
click at [678, 334] on link "Lists 16" at bounding box center [674, 345] width 48 height 39
